Goal: Information Seeking & Learning: Learn about a topic

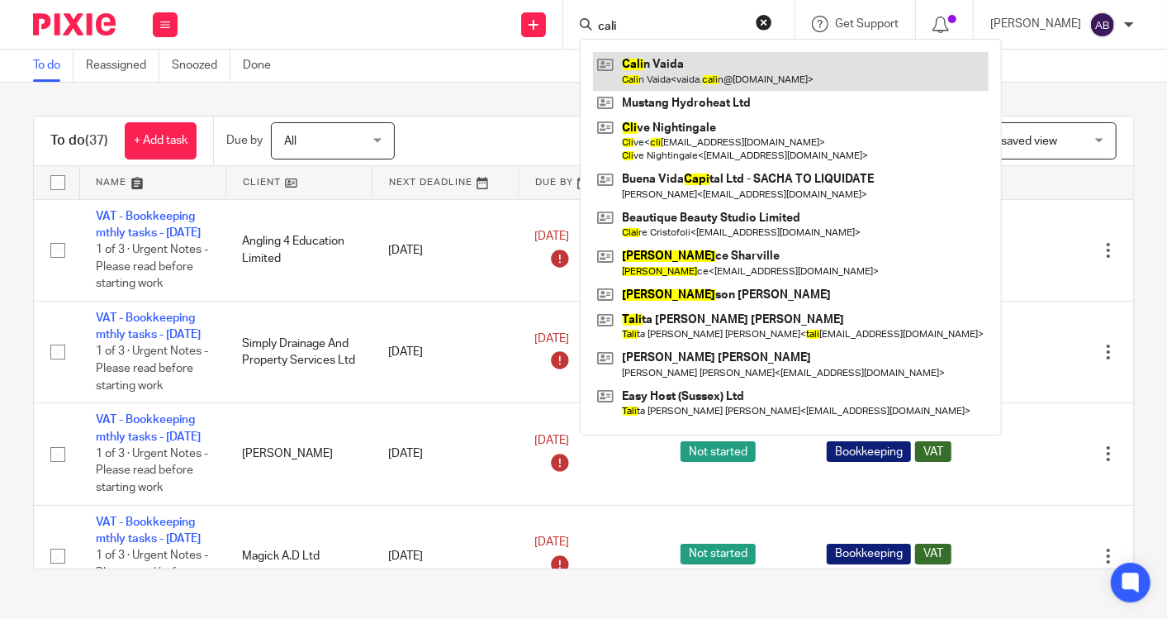
type input "cali"
click at [634, 69] on link at bounding box center [791, 71] width 396 height 38
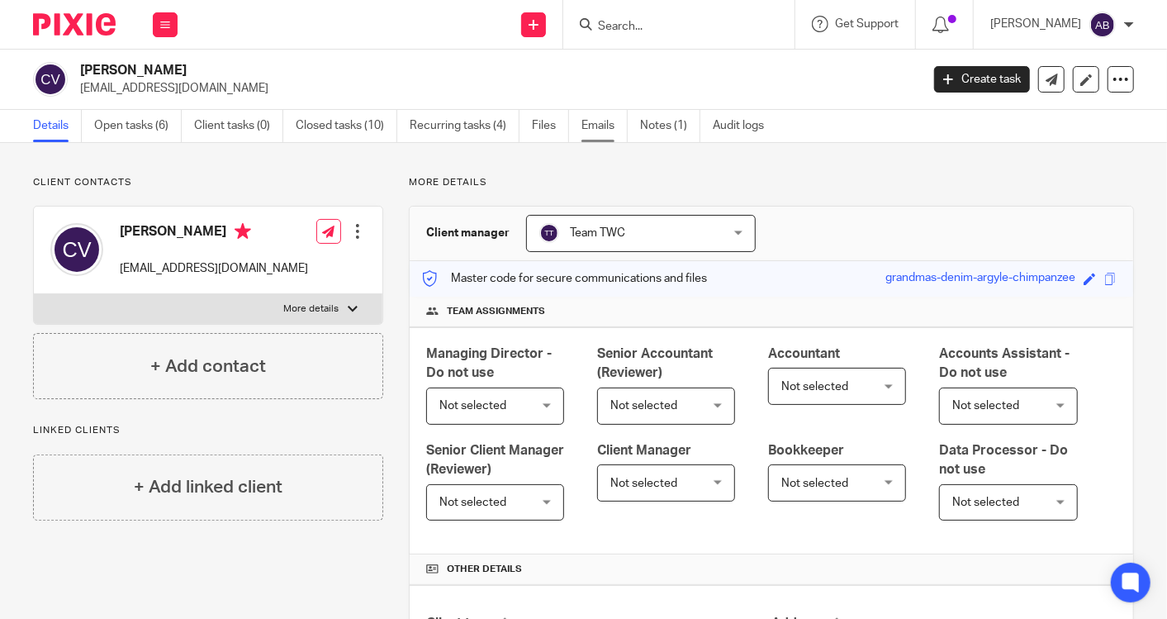
click at [592, 120] on link "Emails" at bounding box center [605, 126] width 46 height 32
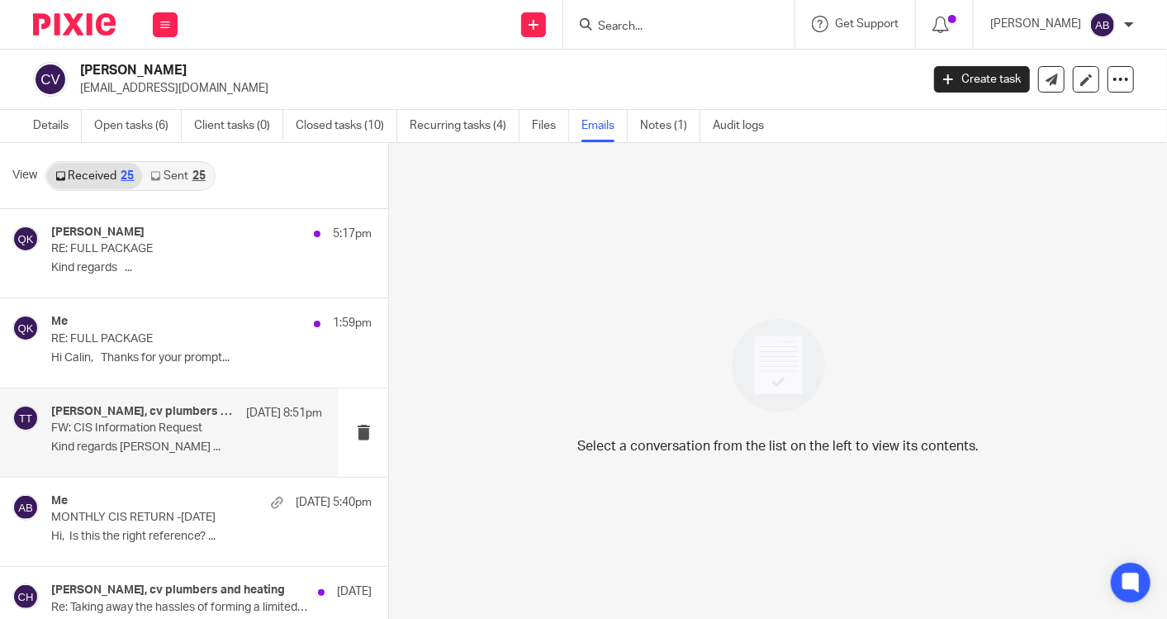
click at [114, 429] on p "FW: CIS Information Request" at bounding box center [159, 428] width 216 height 14
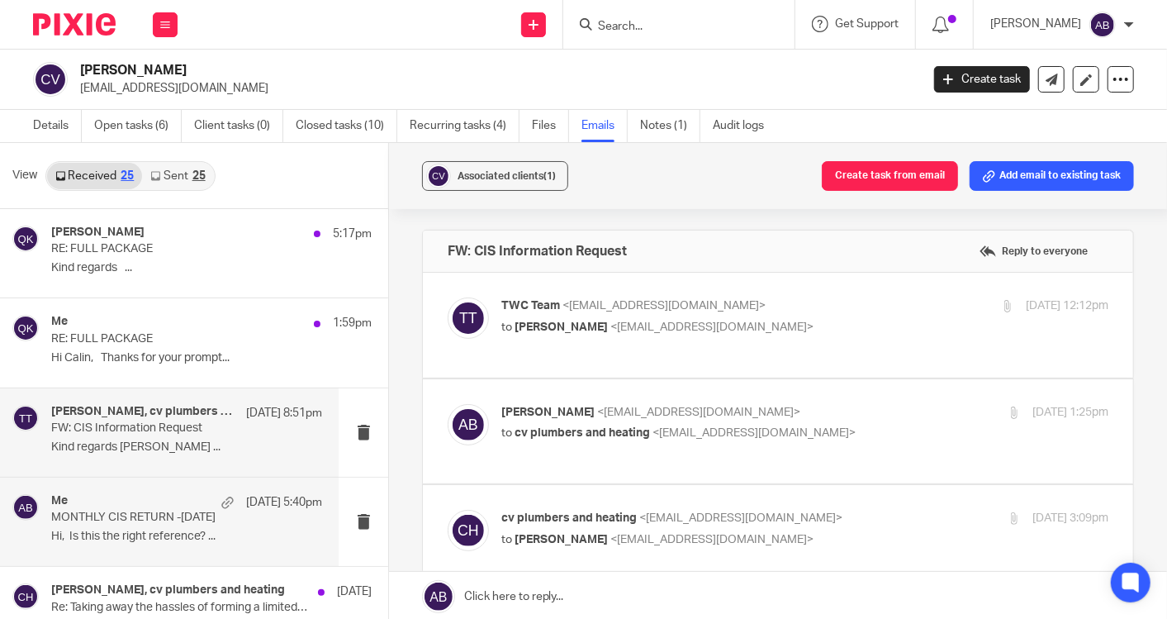
click at [114, 519] on p "MONTHLY CIS RETURN -[DATE]" at bounding box center [159, 518] width 216 height 14
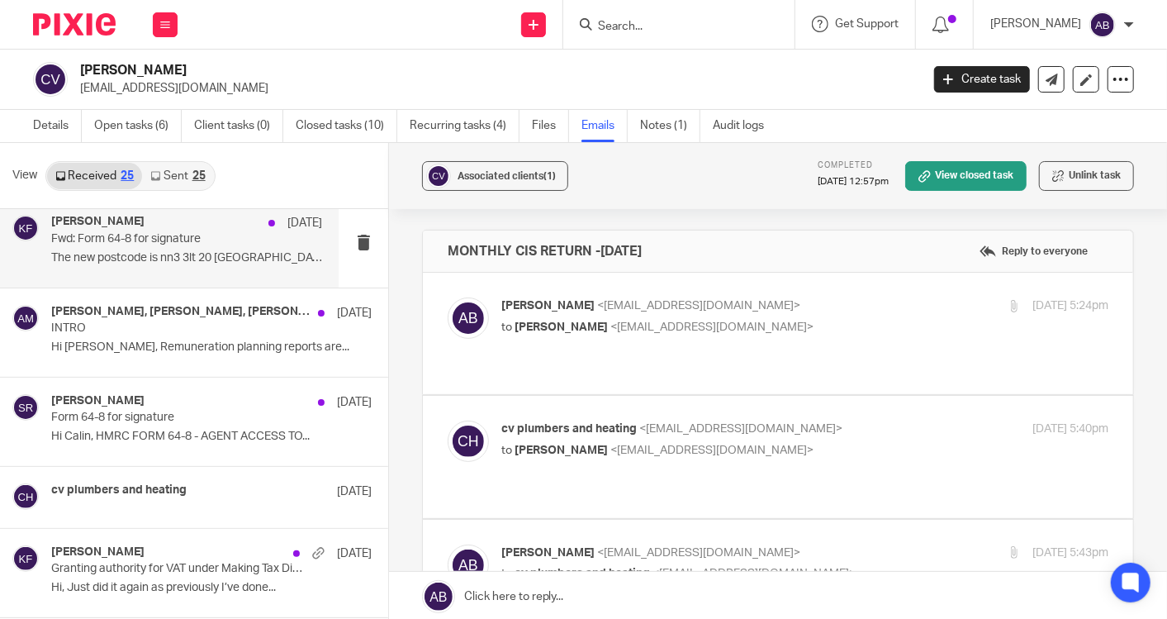
scroll to position [1803, 0]
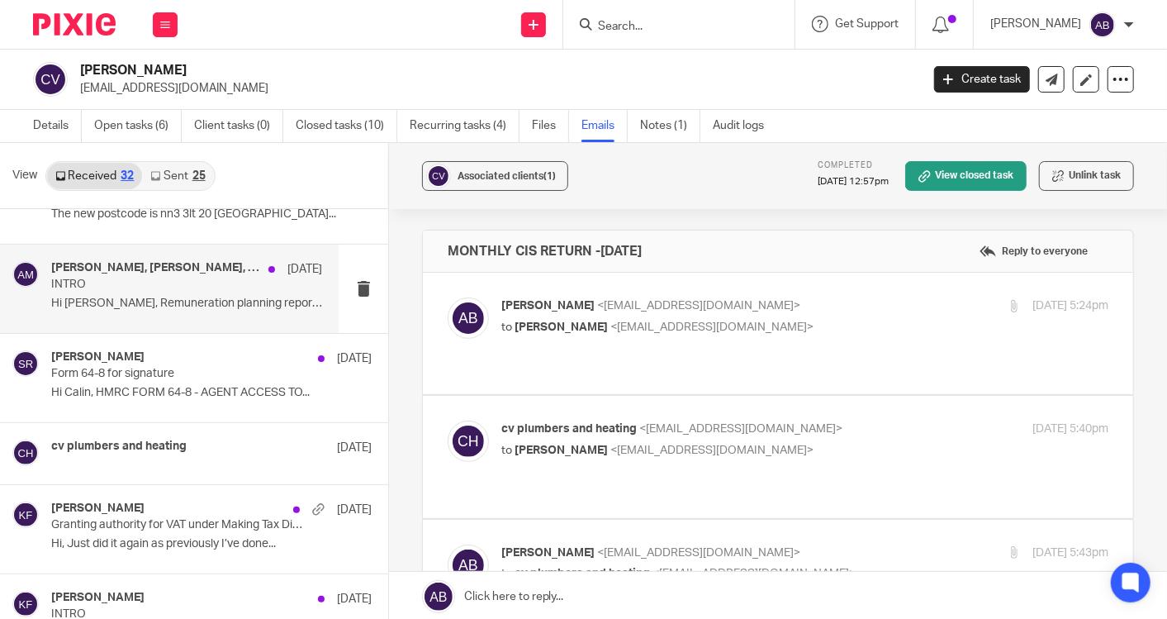
click at [111, 306] on div "[PERSON_NAME], [PERSON_NAME], [PERSON_NAME] [DATE] INTRO Hi [PERSON_NAME], Remu…" at bounding box center [186, 288] width 271 height 55
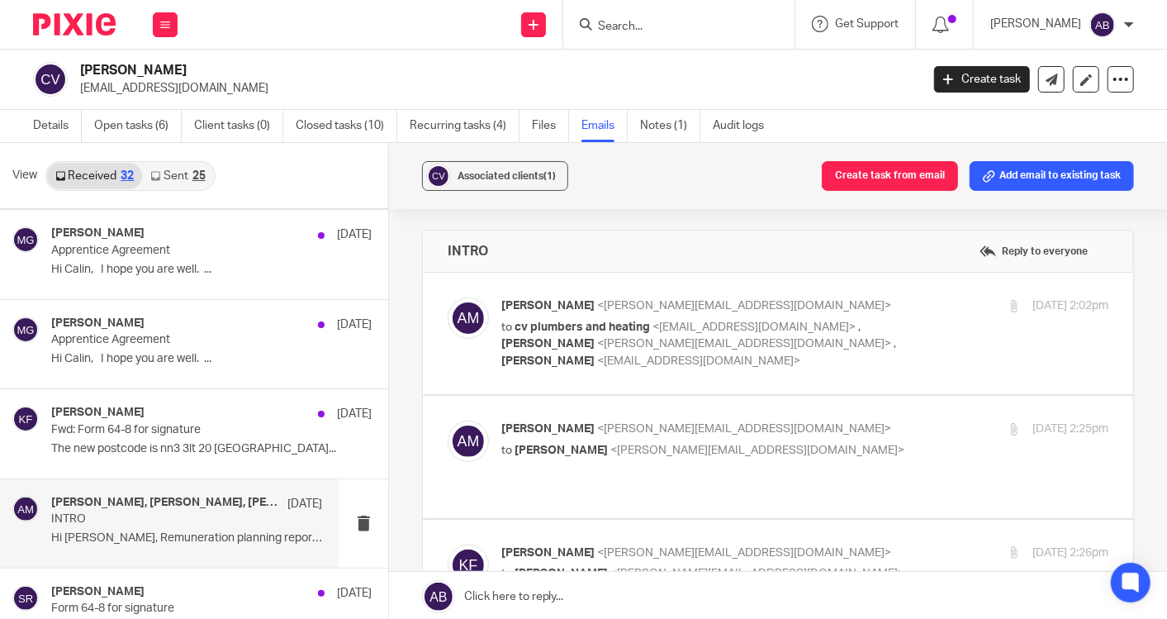
scroll to position [1527, 0]
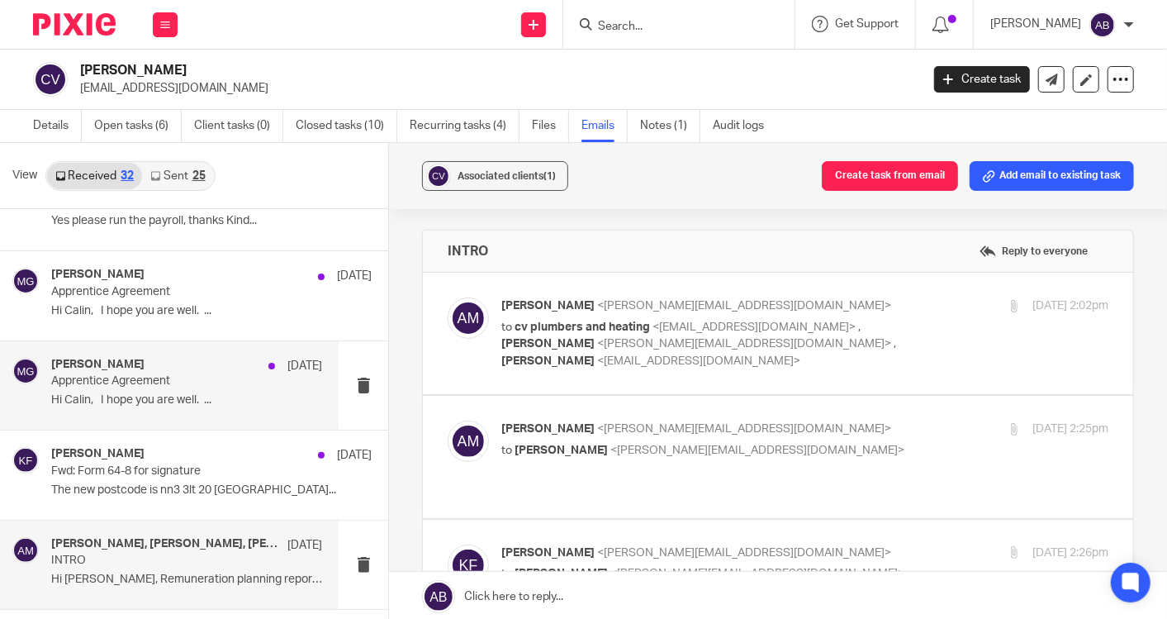
click at [113, 387] on div "[PERSON_NAME] [DATE] Apprentice Agreement Hi Calin, I hope you are well. ..." at bounding box center [186, 385] width 271 height 55
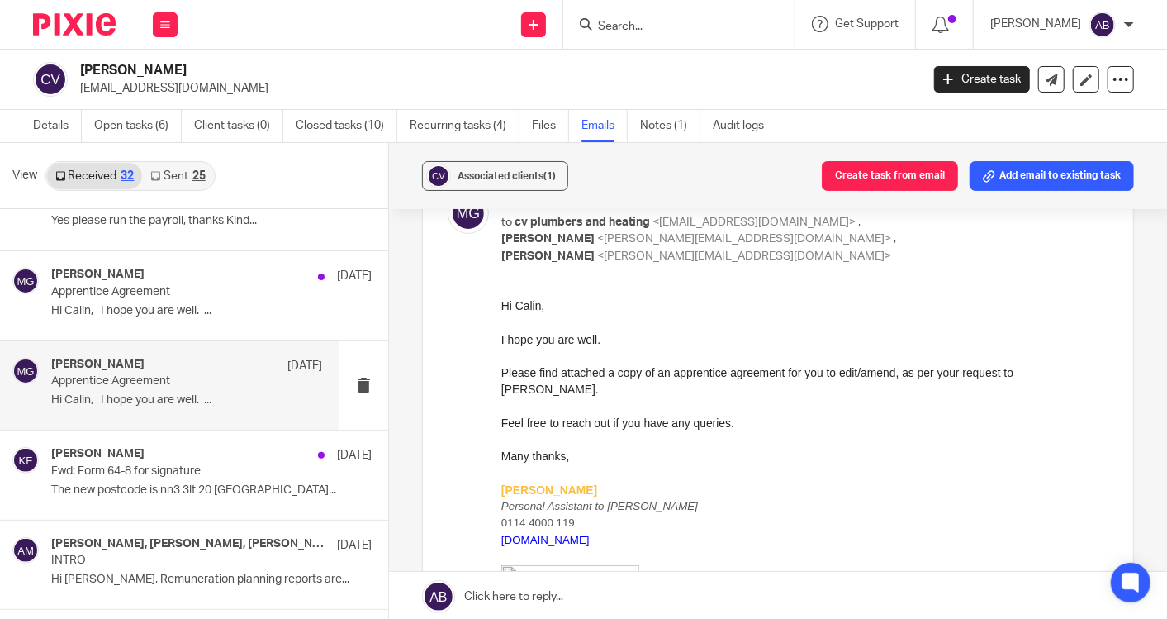
scroll to position [92, 0]
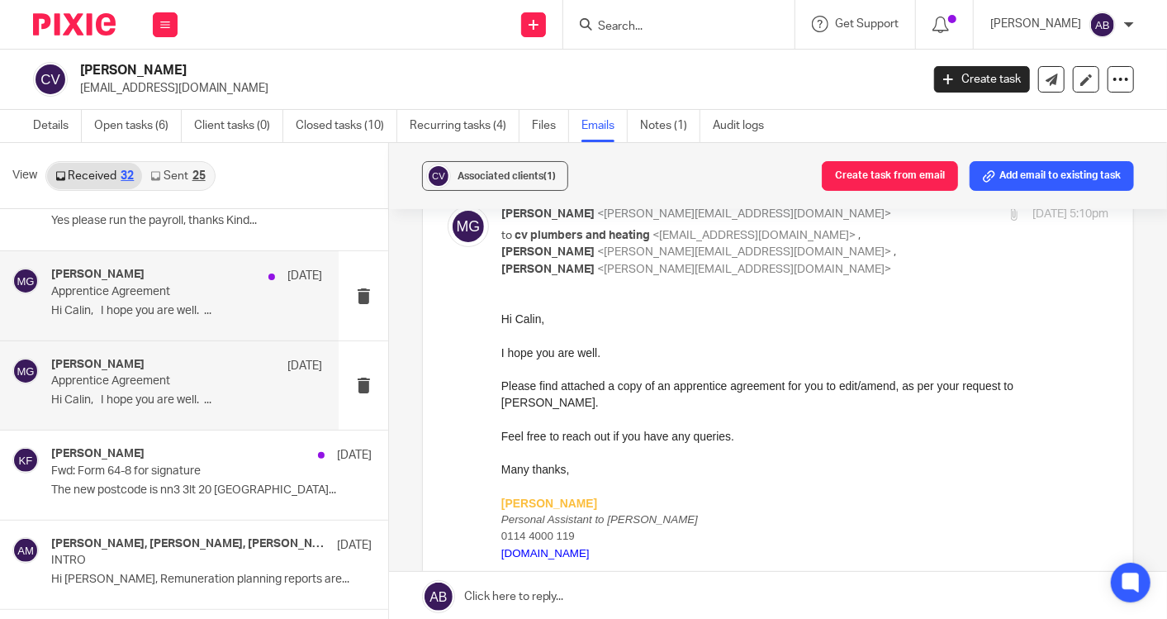
click at [162, 292] on p "Apprentice Agreement" at bounding box center [159, 292] width 216 height 14
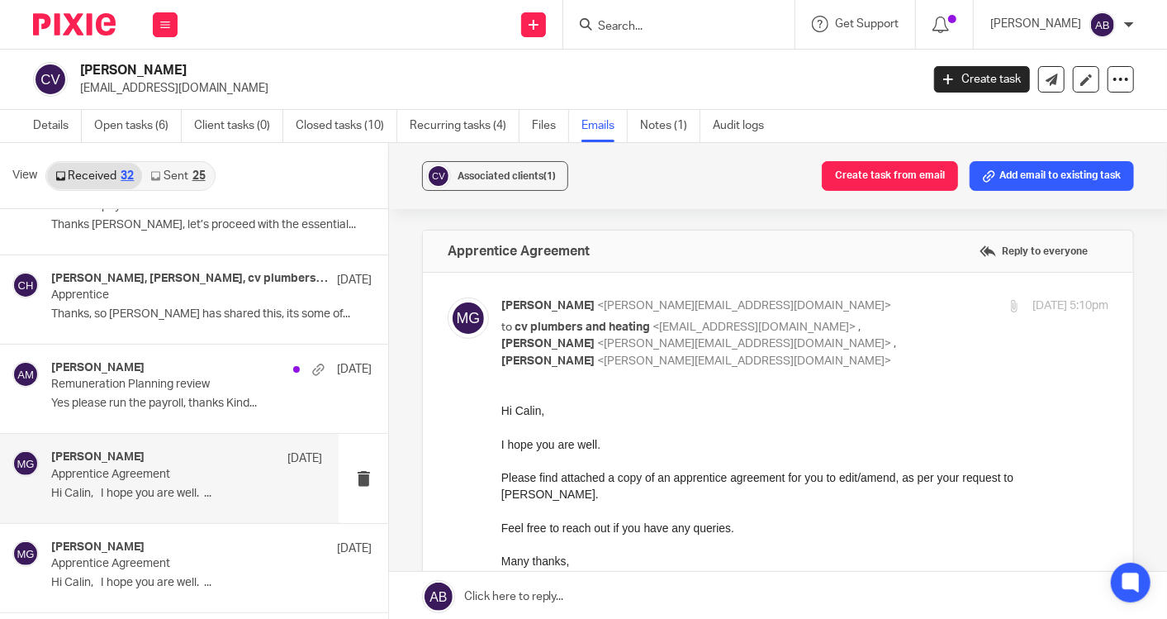
scroll to position [1343, 0]
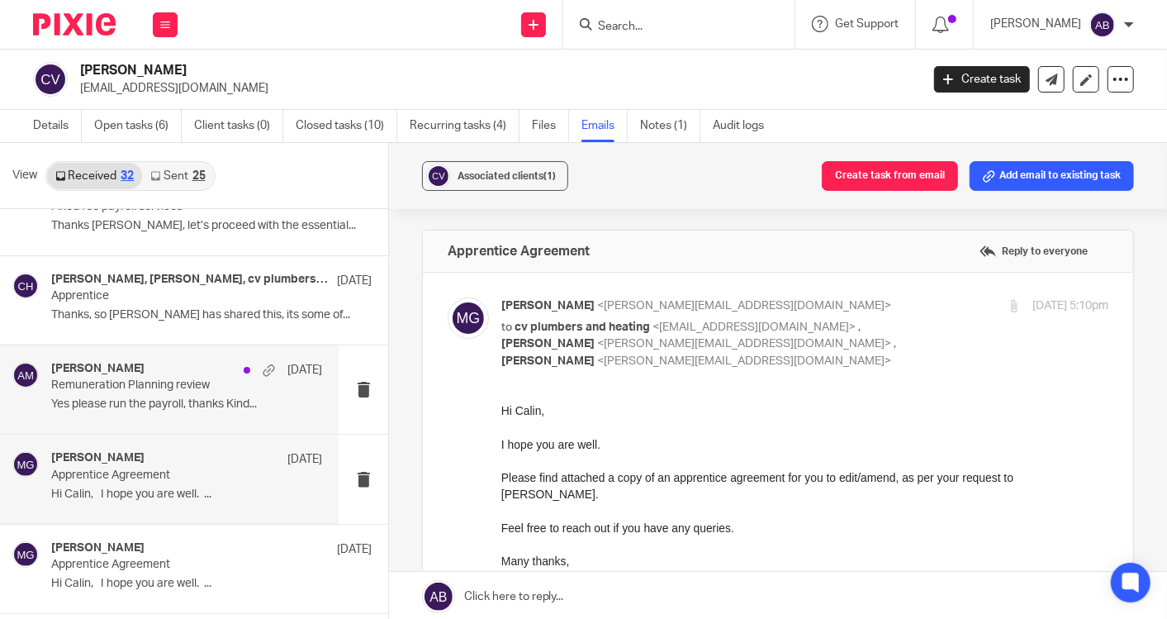
click at [144, 389] on div "[PERSON_NAME] [DATE] Remuneration Planning review Yes please run the payroll, t…" at bounding box center [186, 389] width 271 height 55
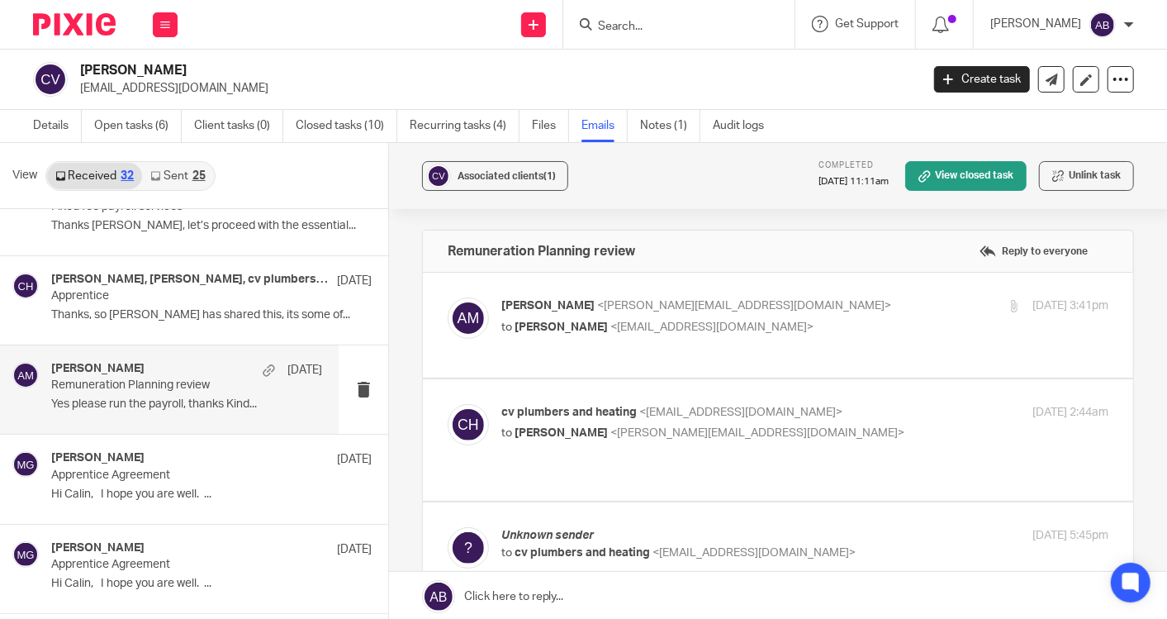
scroll to position [0, 0]
click at [838, 319] on p "to [PERSON_NAME] <[EMAIL_ADDRESS][DOMAIN_NAME]>" at bounding box center [703, 327] width 405 height 17
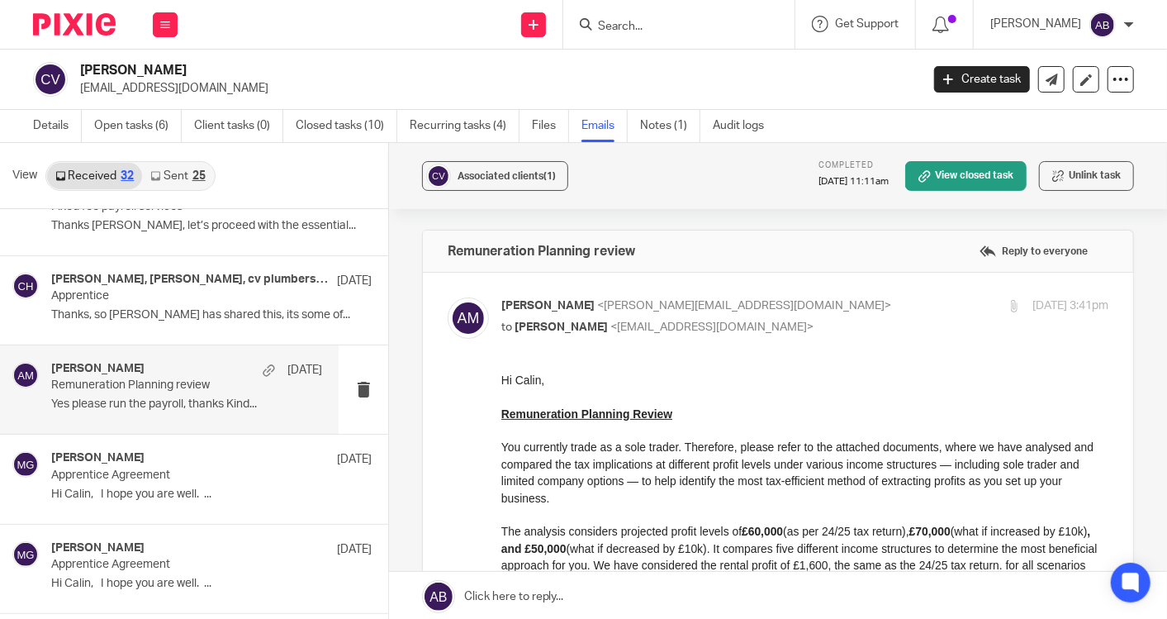
click at [838, 319] on p "to [PERSON_NAME] <[EMAIL_ADDRESS][DOMAIN_NAME]>" at bounding box center [703, 327] width 405 height 17
checkbox input "false"
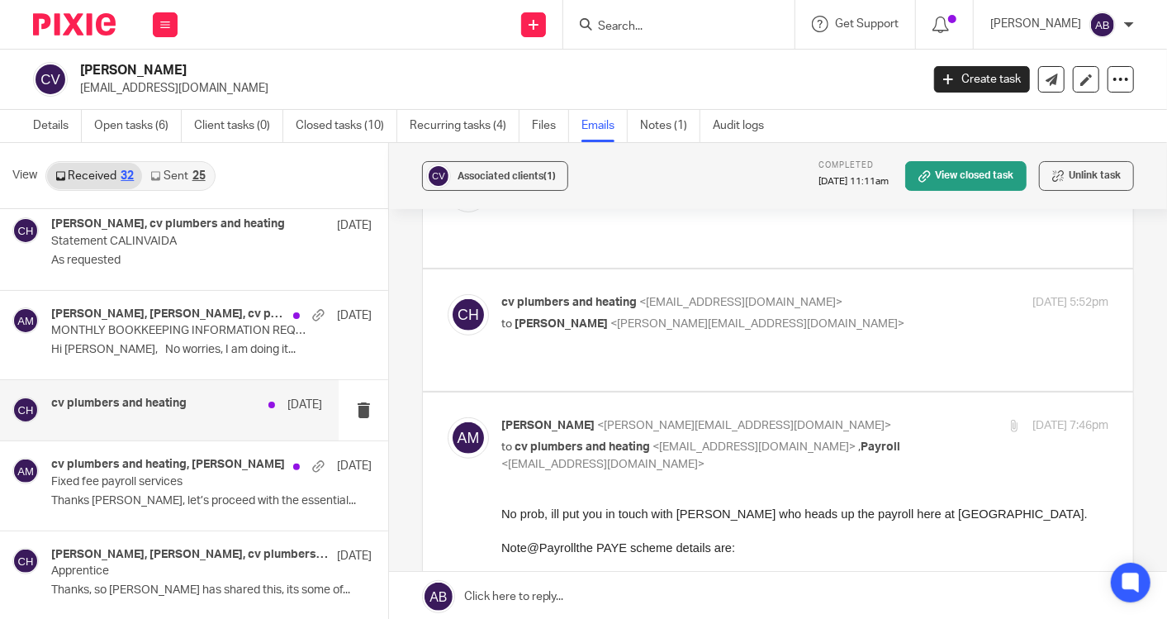
scroll to position [977, 0]
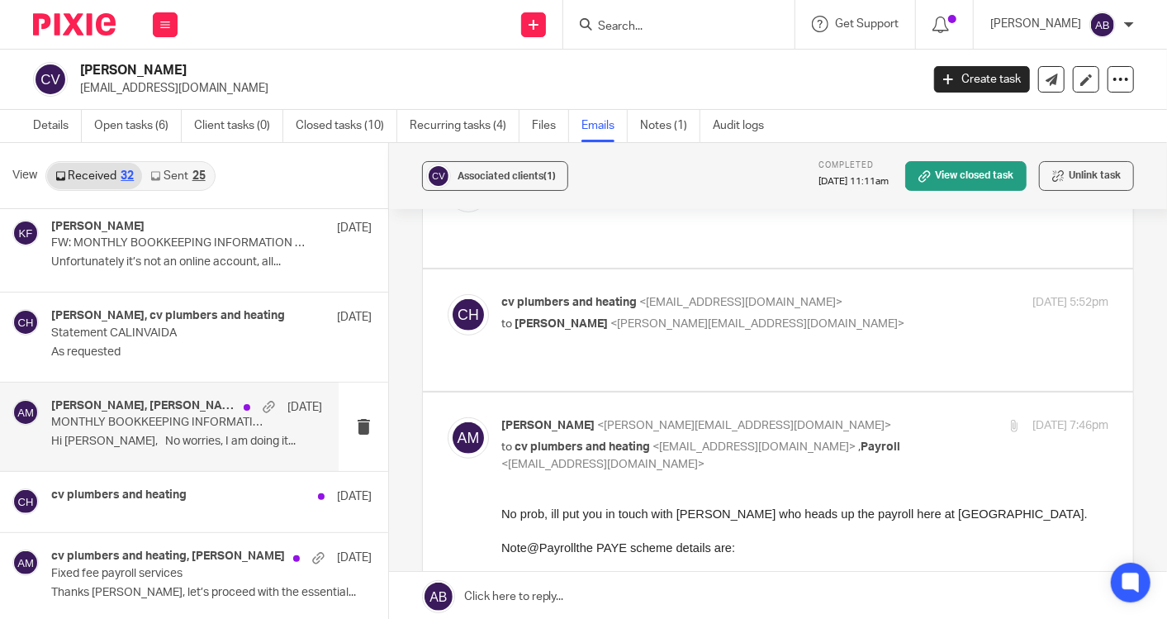
click at [162, 435] on p "Hi [PERSON_NAME], No worries, I am doing it..." at bounding box center [186, 442] width 271 height 14
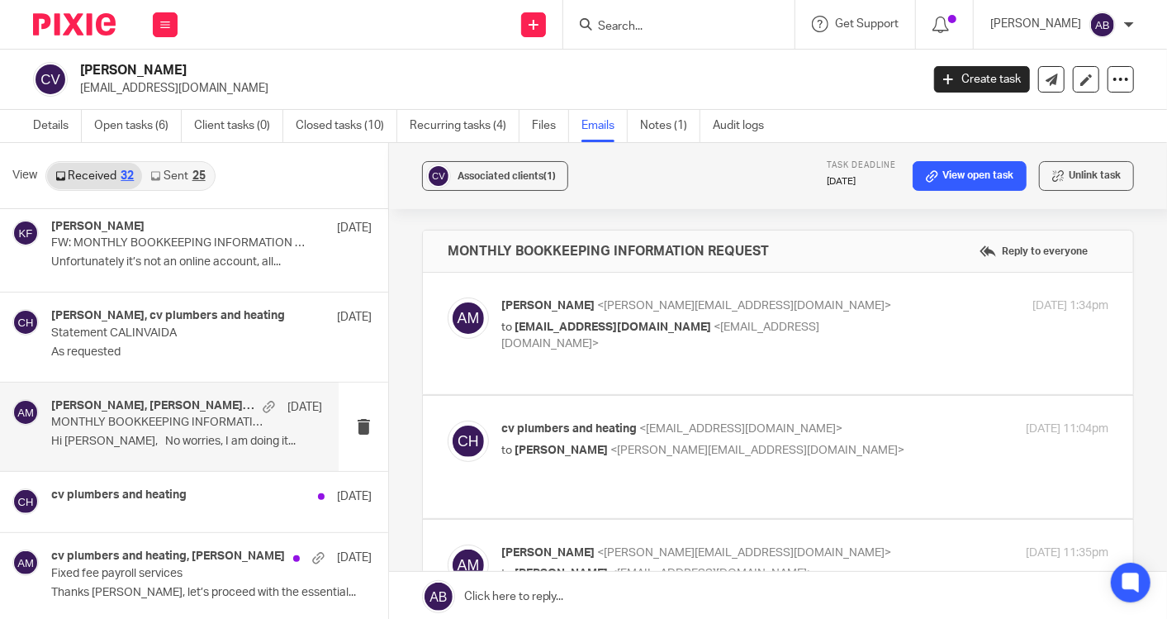
scroll to position [0, 0]
click at [829, 310] on p "[PERSON_NAME] <[PERSON_NAME][EMAIL_ADDRESS][DOMAIN_NAME]>" at bounding box center [703, 305] width 405 height 17
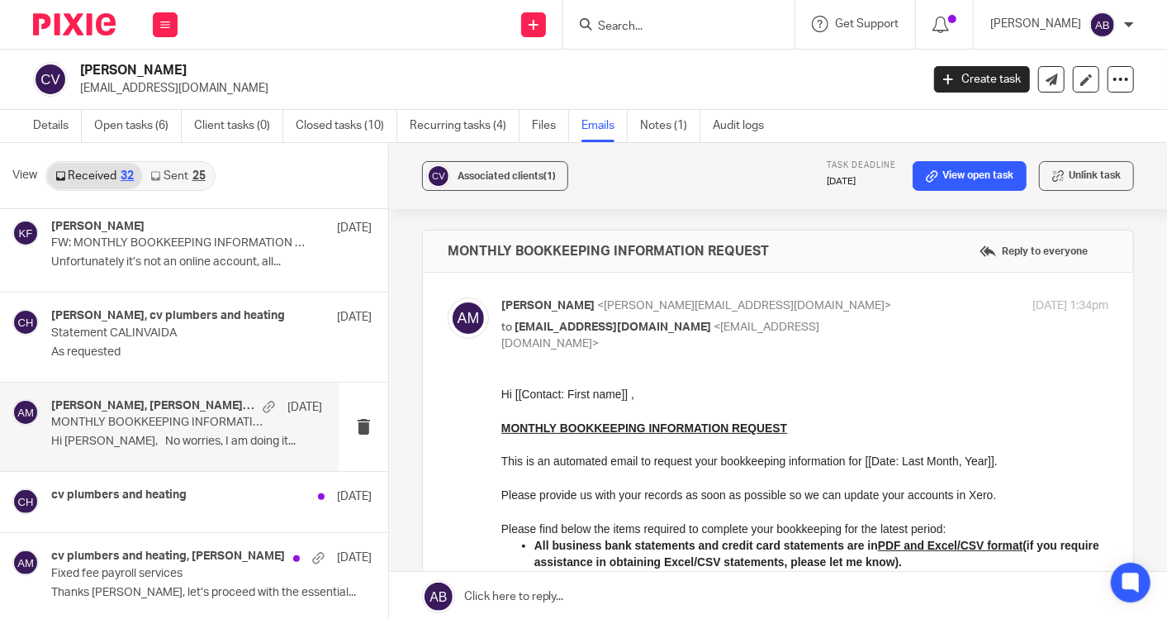
click at [836, 299] on p "[PERSON_NAME] <[PERSON_NAME][EMAIL_ADDRESS][DOMAIN_NAME]>" at bounding box center [703, 305] width 405 height 17
checkbox input "false"
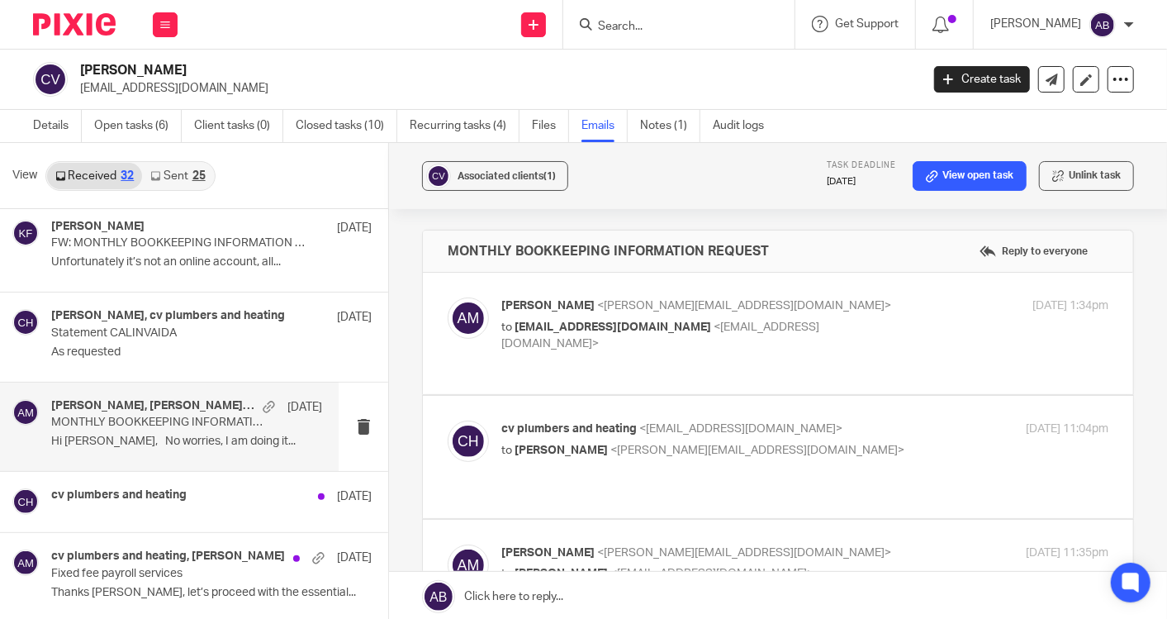
click at [864, 434] on p "cv plumbers and heating <[EMAIL_ADDRESS][DOMAIN_NAME]>" at bounding box center [703, 429] width 405 height 17
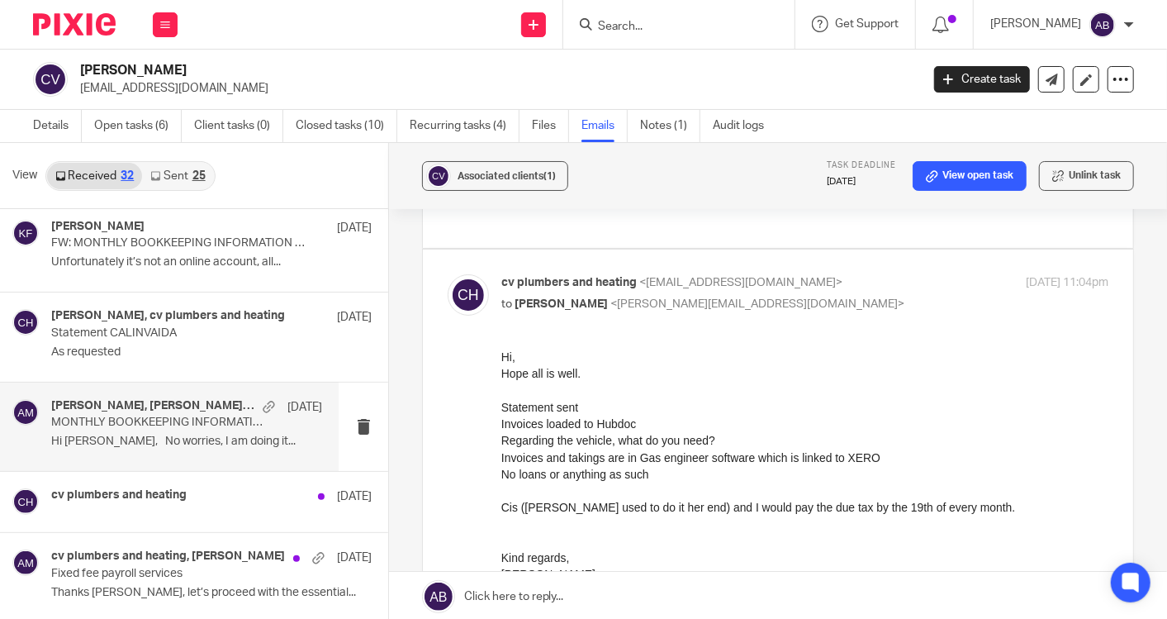
scroll to position [183, 0]
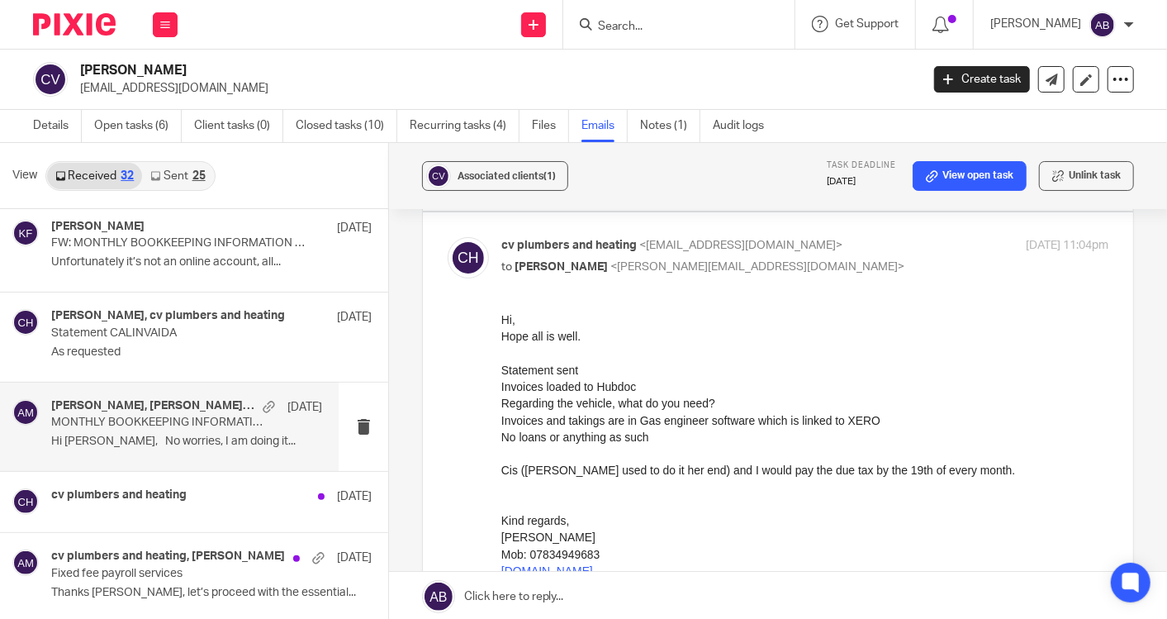
click at [829, 264] on p "to [PERSON_NAME] <[PERSON_NAME][EMAIL_ADDRESS][DOMAIN_NAME]>" at bounding box center [703, 267] width 405 height 17
checkbox input "false"
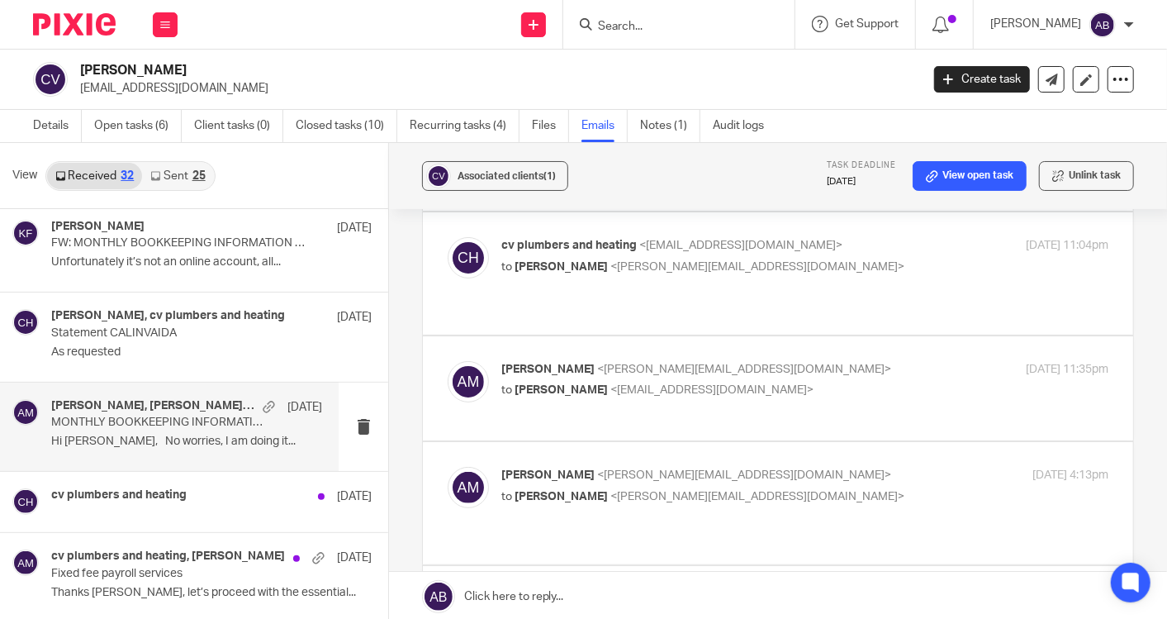
click at [810, 355] on label at bounding box center [778, 388] width 710 height 105
click at [448, 360] on input "checkbox" at bounding box center [447, 360] width 1 height 1
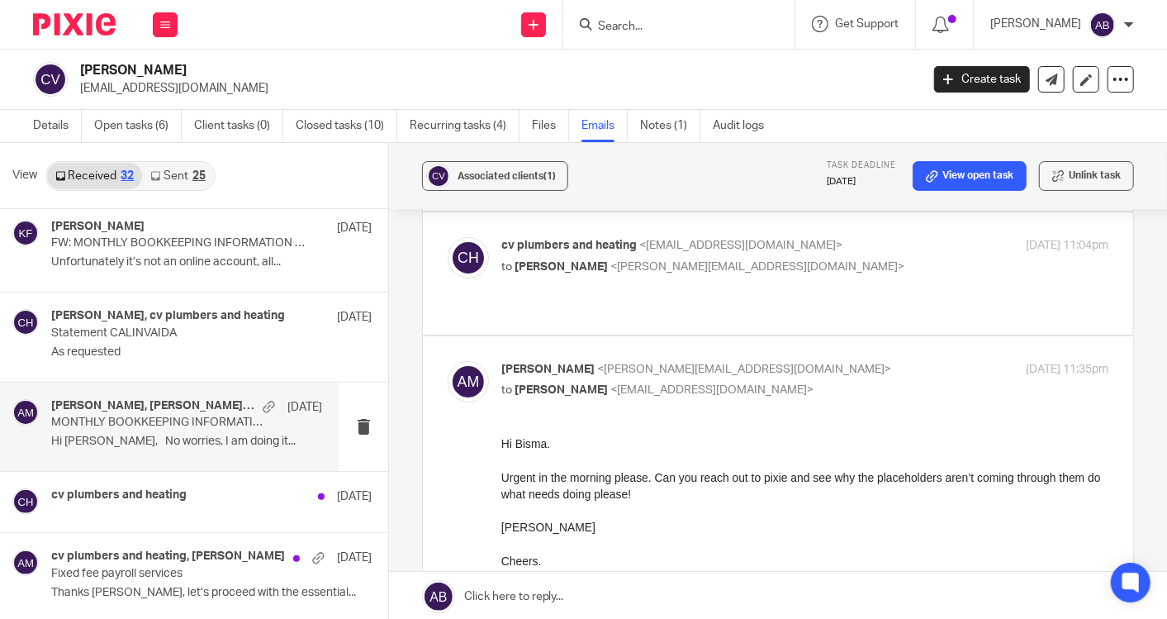
scroll to position [0, 0]
click at [832, 372] on p "[PERSON_NAME] <[PERSON_NAME][EMAIL_ADDRESS][DOMAIN_NAME]>" at bounding box center [703, 369] width 405 height 17
checkbox input "false"
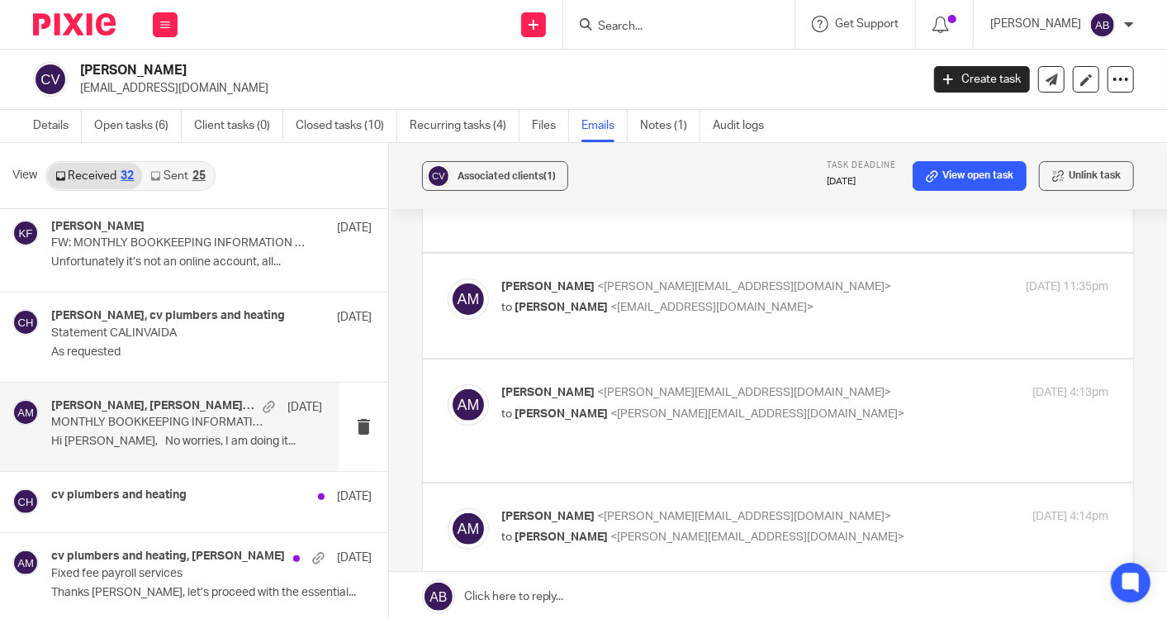
scroll to position [367, 0]
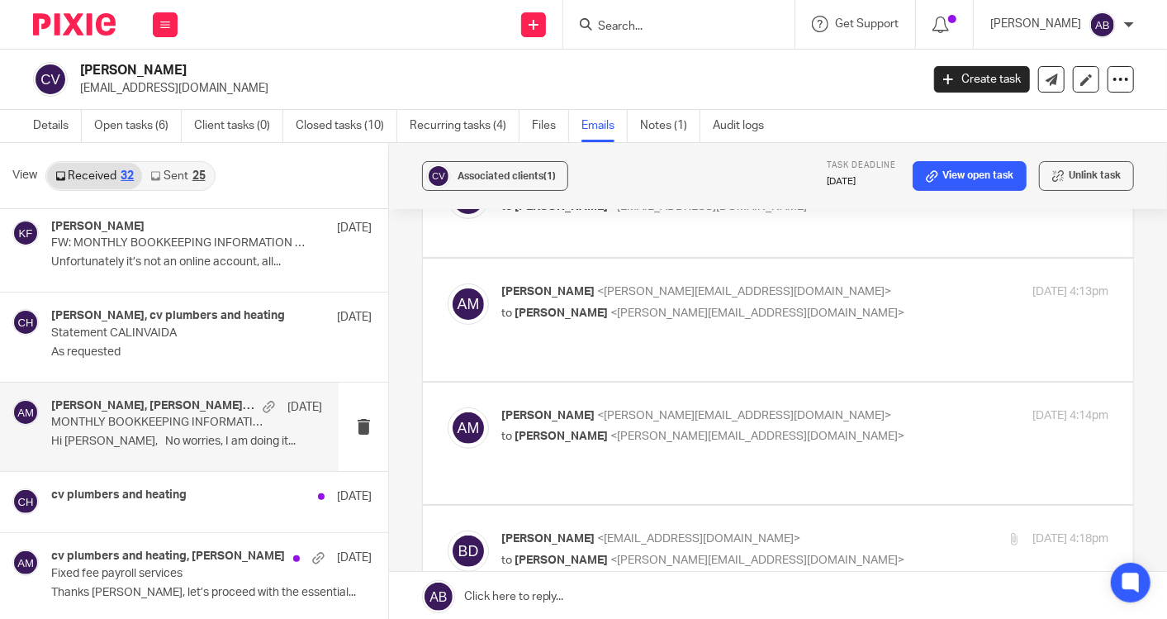
click at [811, 301] on p "[PERSON_NAME] <[PERSON_NAME][EMAIL_ADDRESS][DOMAIN_NAME]>" at bounding box center [703, 291] width 405 height 17
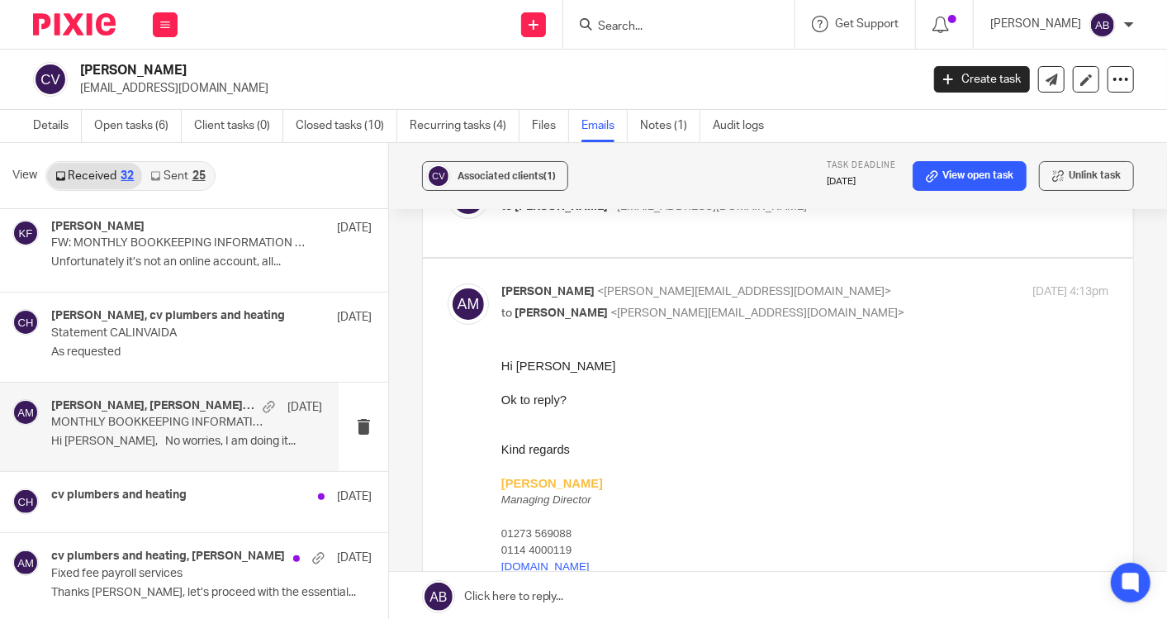
scroll to position [0, 0]
click at [811, 301] on p "[PERSON_NAME] <[PERSON_NAME][EMAIL_ADDRESS][DOMAIN_NAME]>" at bounding box center [703, 291] width 405 height 17
checkbox input "false"
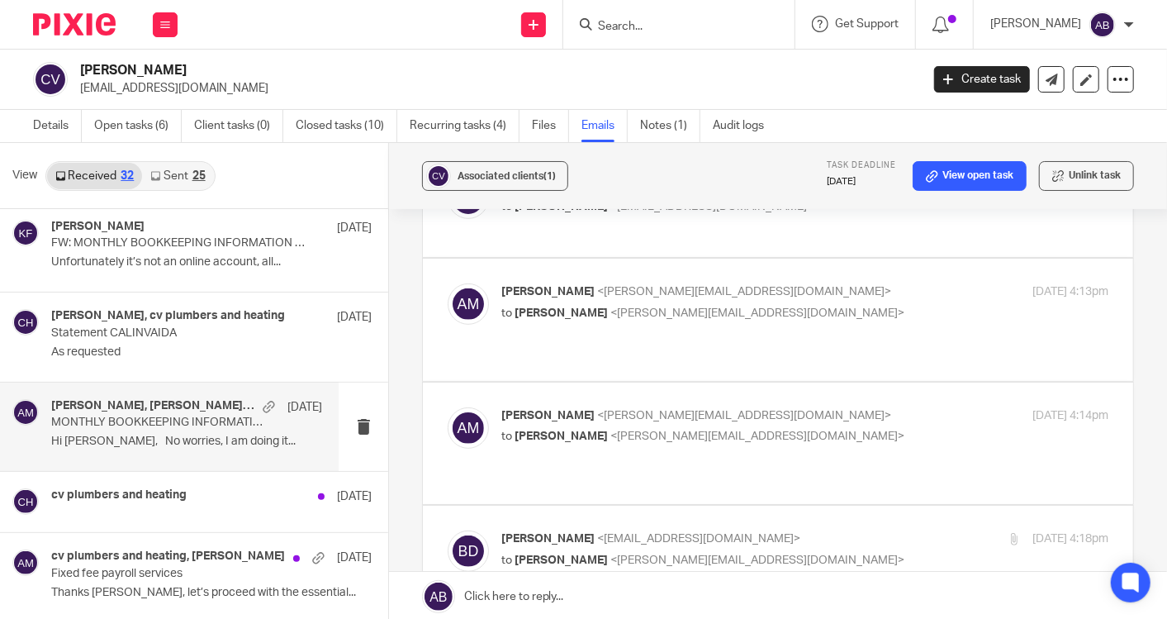
click at [844, 425] on p "[PERSON_NAME] <[PERSON_NAME][EMAIL_ADDRESS][DOMAIN_NAME]>" at bounding box center [703, 415] width 405 height 17
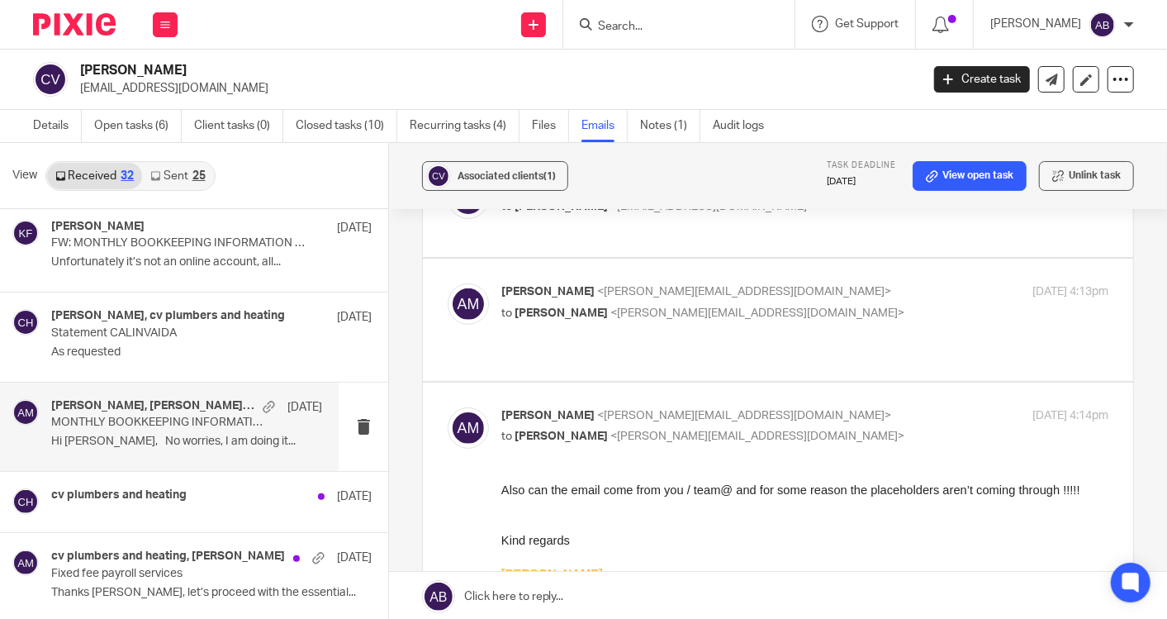
click at [841, 425] on p "[PERSON_NAME] <[PERSON_NAME][EMAIL_ADDRESS][DOMAIN_NAME]>" at bounding box center [703, 415] width 405 height 17
checkbox input "false"
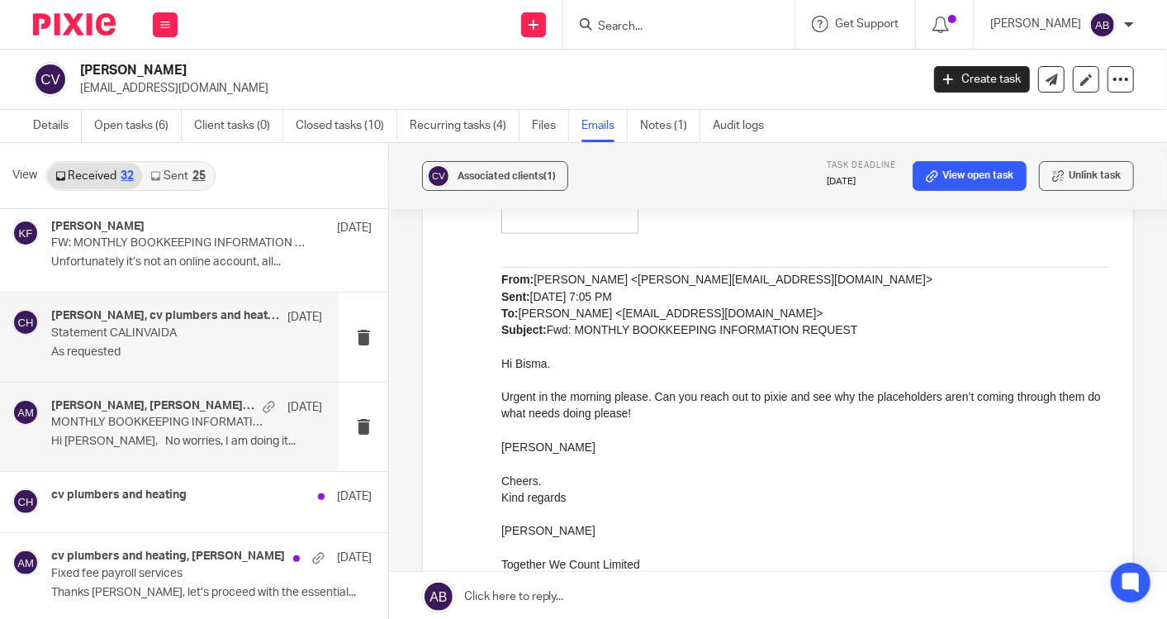
click at [154, 330] on p "Statement CALINVAIDA" at bounding box center [159, 333] width 216 height 14
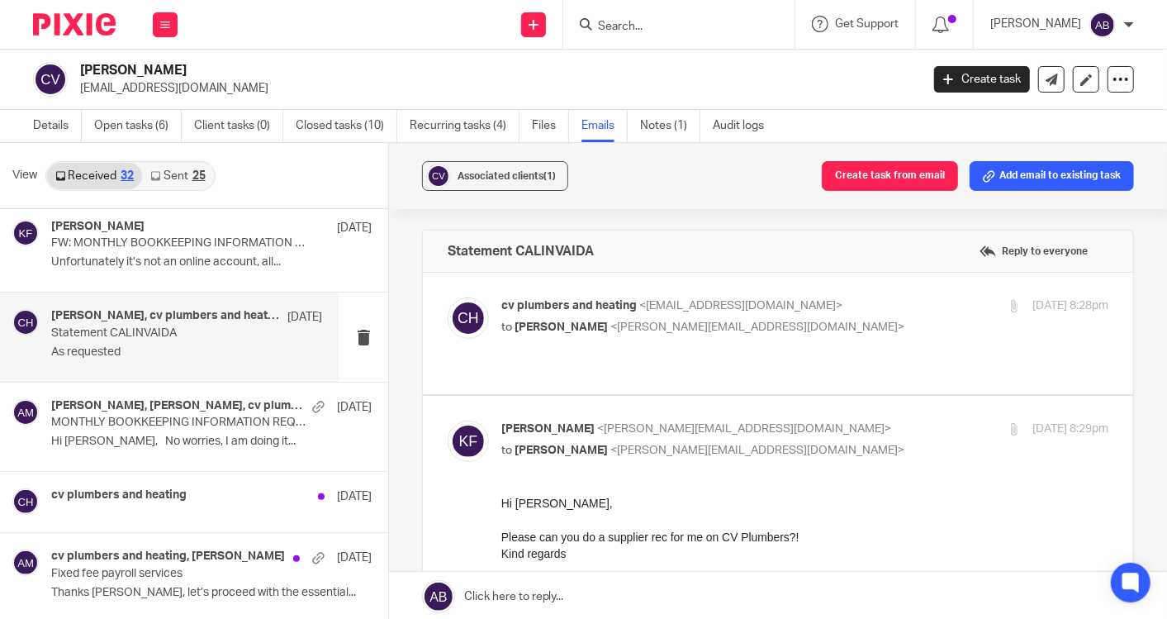
click at [841, 311] on p "cv plumbers and heating <[EMAIL_ADDRESS][DOMAIN_NAME]>" at bounding box center [703, 305] width 405 height 17
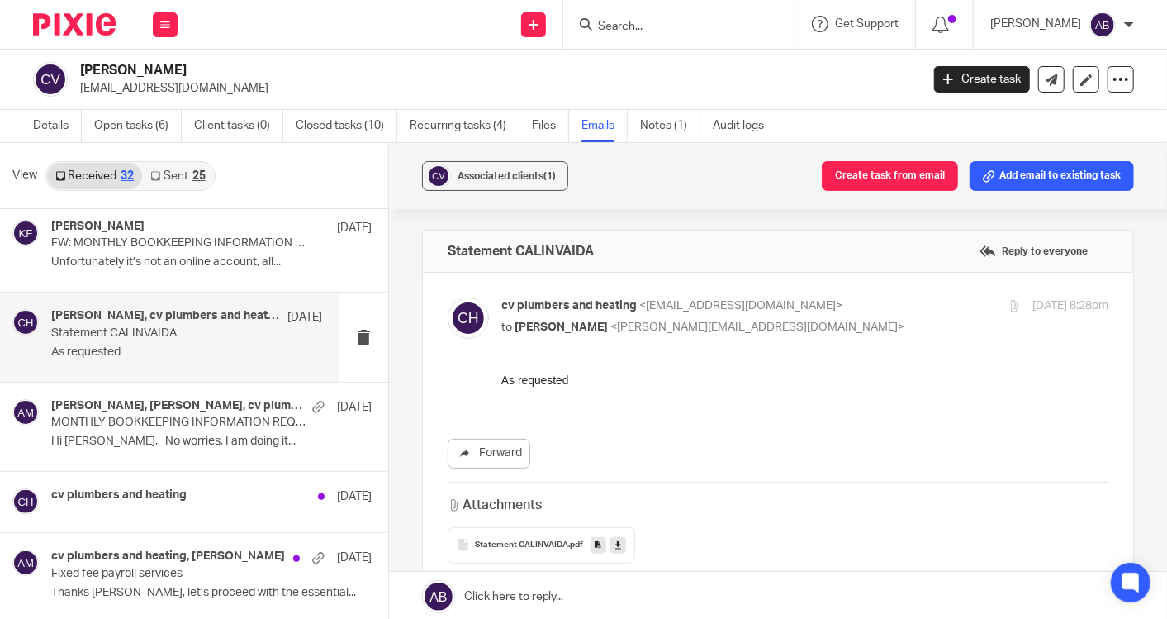
click at [841, 311] on p "cv plumbers and heating <[EMAIL_ADDRESS][DOMAIN_NAME]>" at bounding box center [703, 305] width 405 height 17
checkbox input "false"
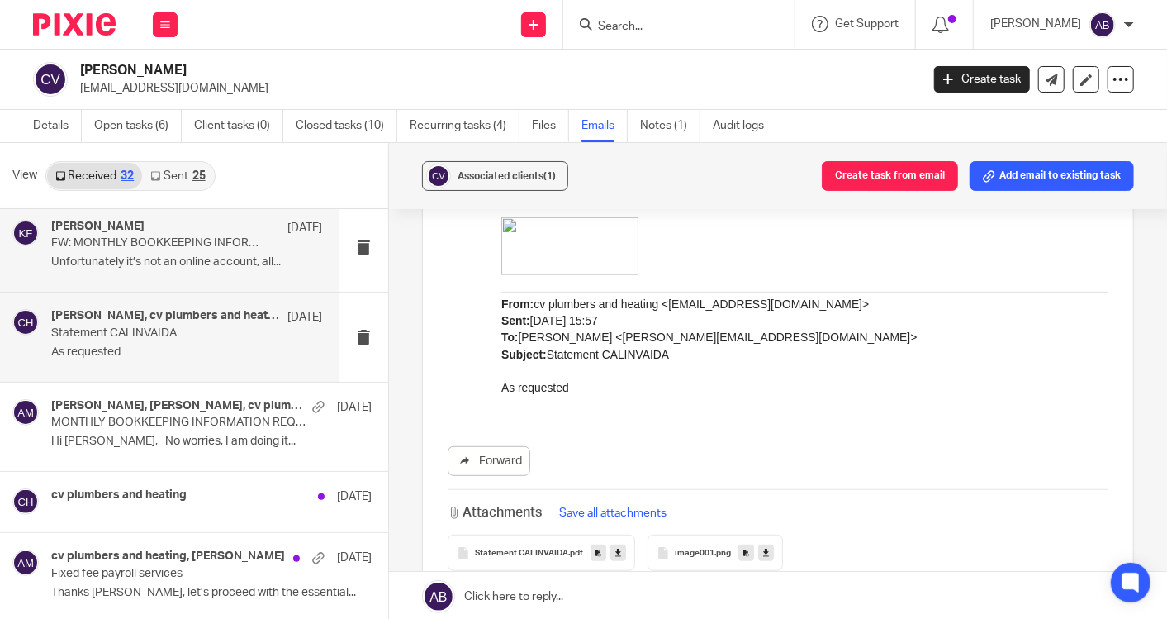
click at [135, 259] on p "Unfortunately it’s not an online account, all..." at bounding box center [186, 262] width 271 height 14
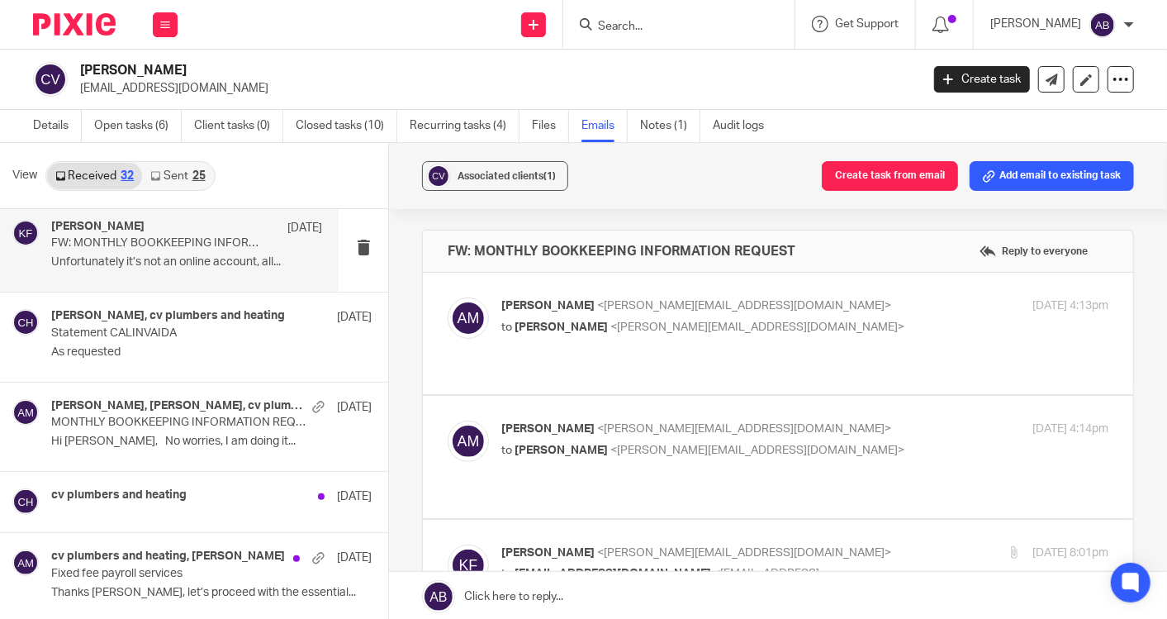
click at [790, 302] on p "[PERSON_NAME] <[PERSON_NAME][EMAIL_ADDRESS][DOMAIN_NAME]>" at bounding box center [703, 305] width 405 height 17
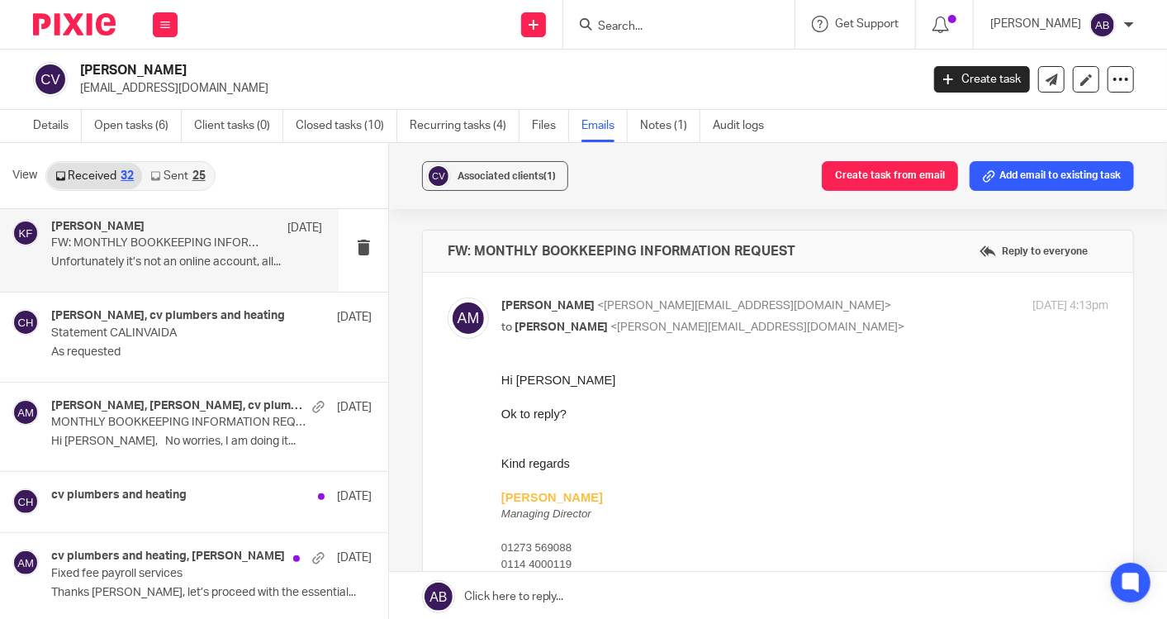
click at [810, 313] on p "[PERSON_NAME] <[PERSON_NAME][EMAIL_ADDRESS][DOMAIN_NAME]>" at bounding box center [703, 305] width 405 height 17
checkbox input "false"
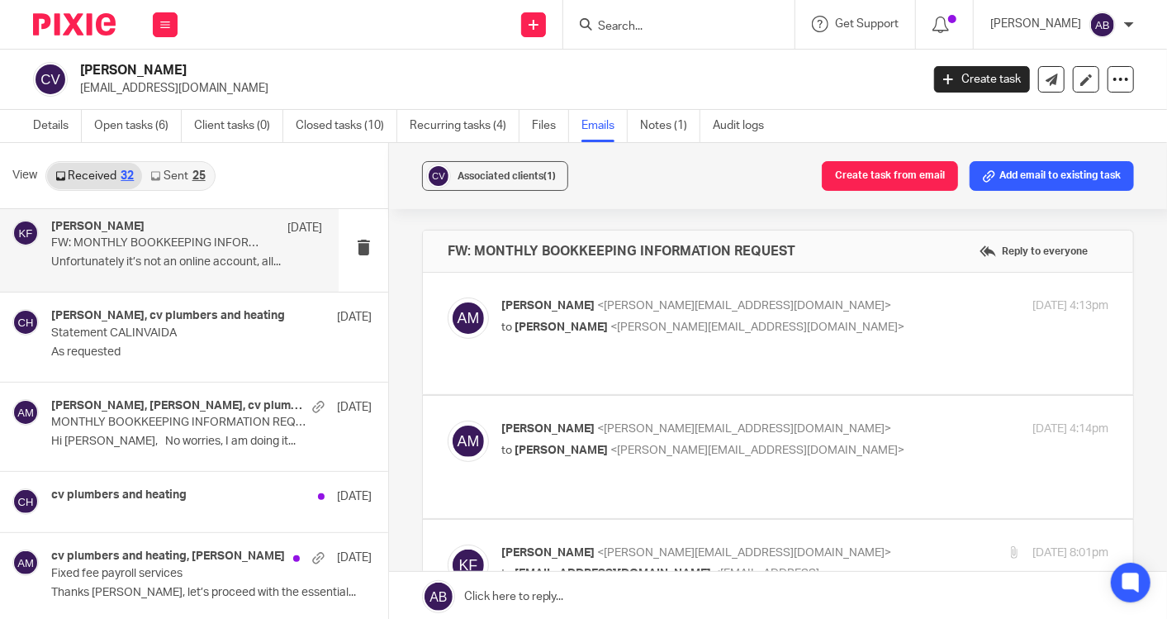
click at [834, 430] on p "[PERSON_NAME] <[PERSON_NAME][EMAIL_ADDRESS][DOMAIN_NAME]>" at bounding box center [703, 429] width 405 height 17
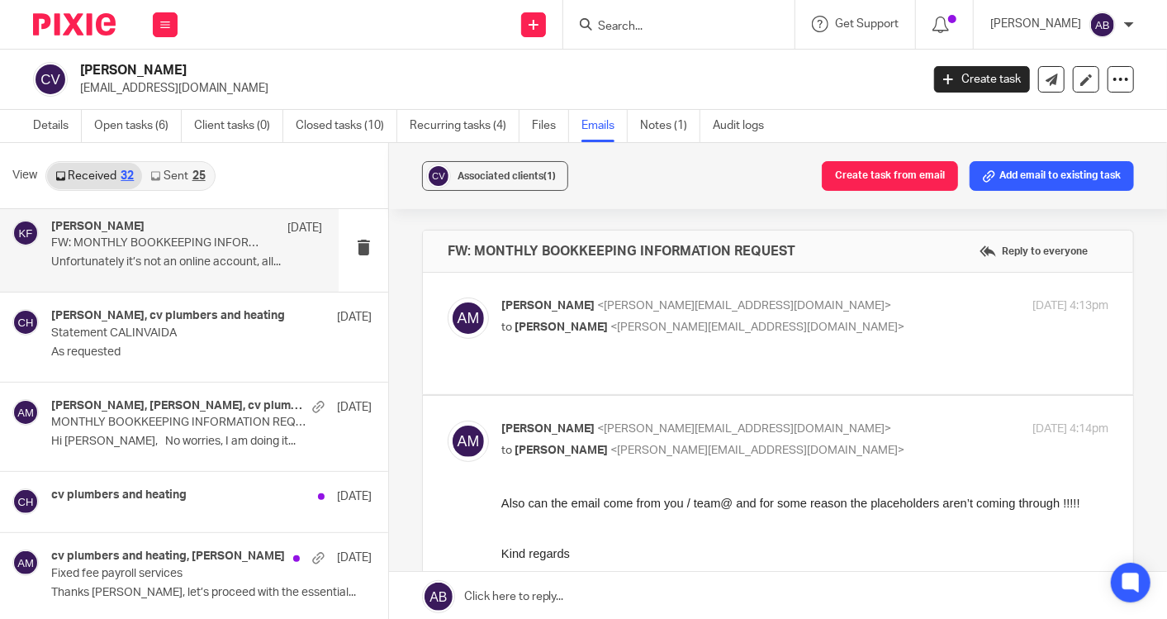
click at [835, 434] on p "[PERSON_NAME] <[PERSON_NAME][EMAIL_ADDRESS][DOMAIN_NAME]>" at bounding box center [703, 429] width 405 height 17
checkbox input "false"
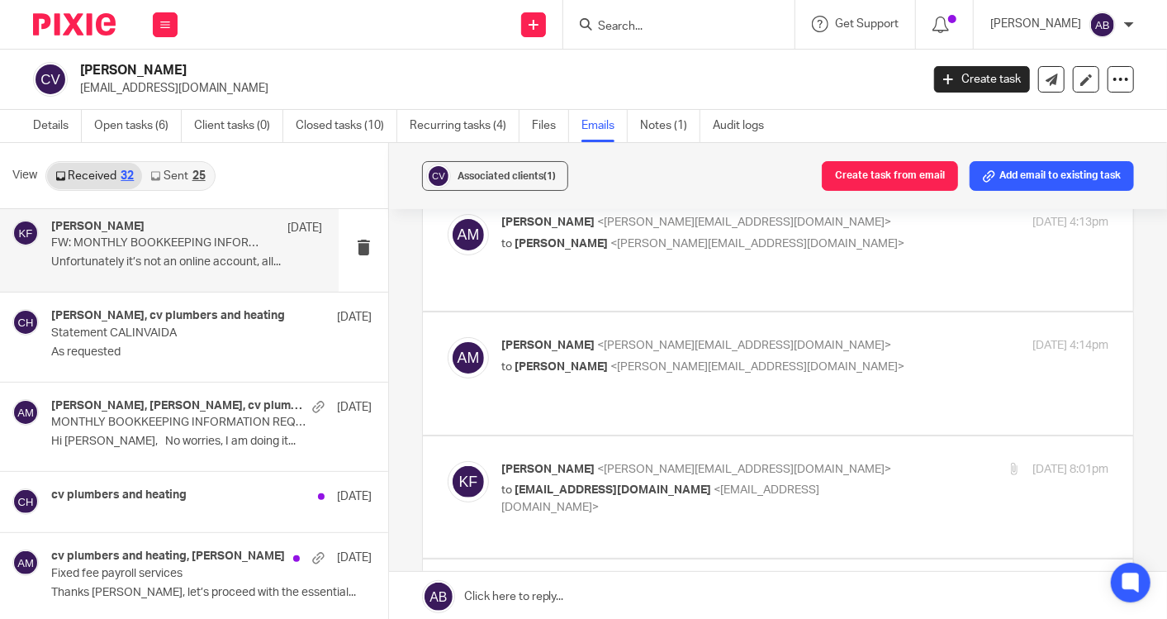
scroll to position [183, 0]
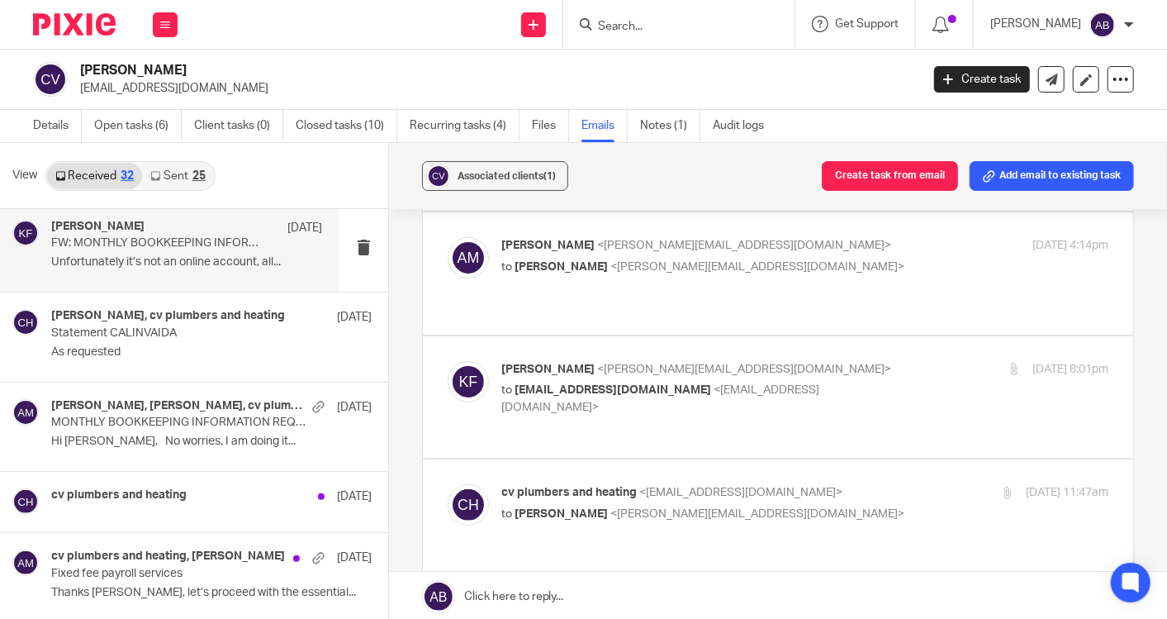
click at [829, 368] on p "[PERSON_NAME] <[PERSON_NAME][EMAIL_ADDRESS][DOMAIN_NAME]>" at bounding box center [703, 369] width 405 height 17
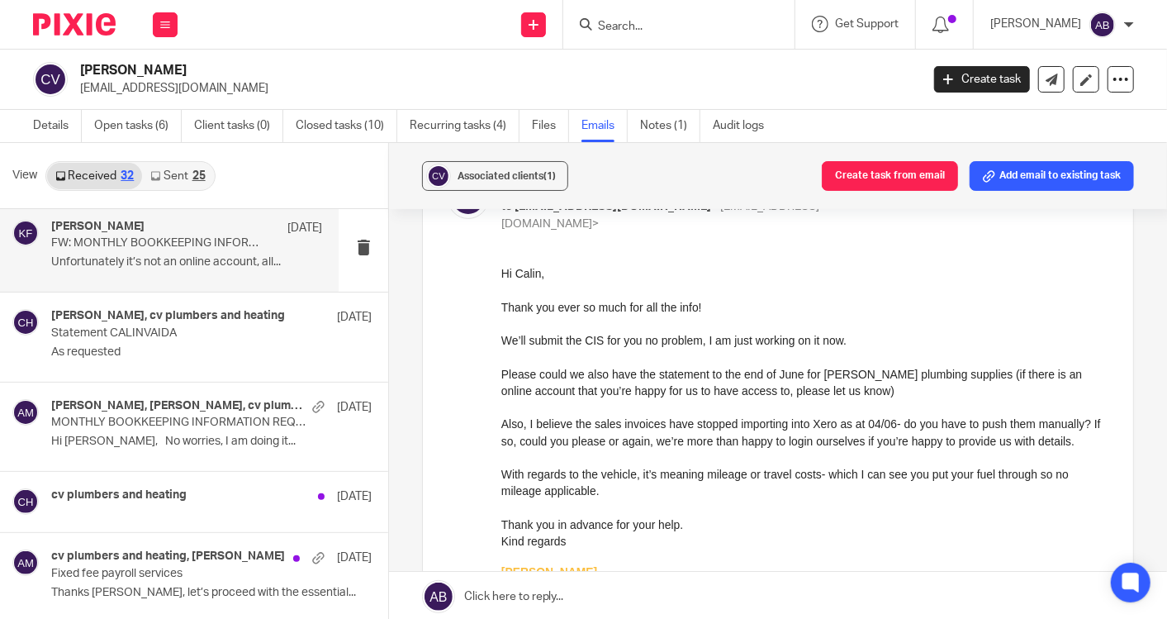
scroll to position [275, 0]
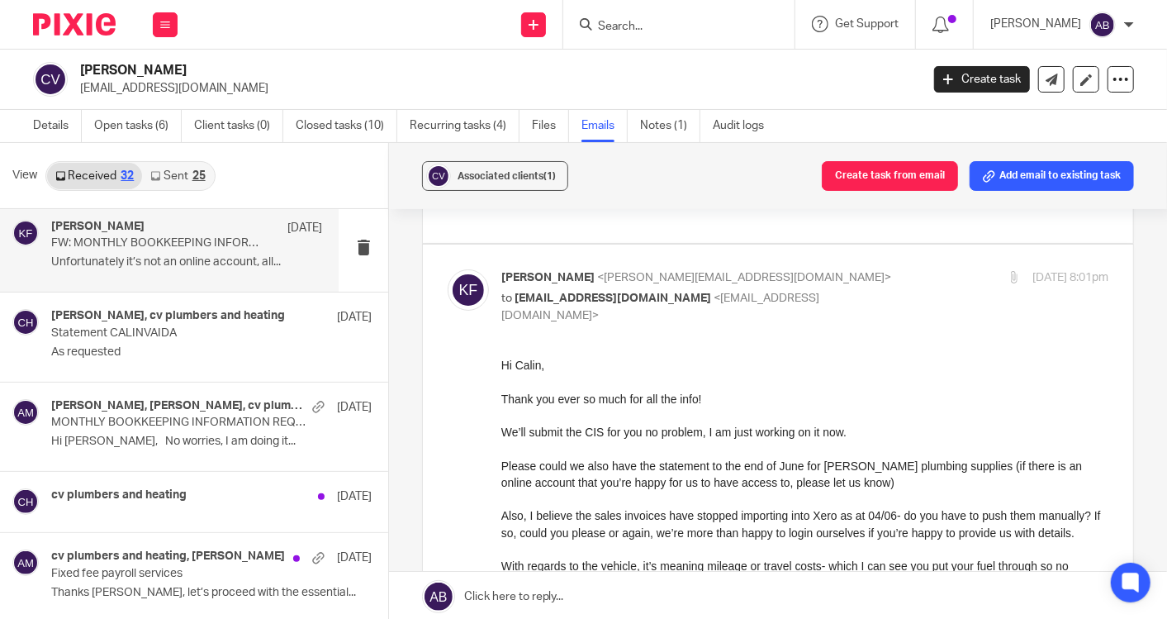
click at [826, 290] on p "to [EMAIL_ADDRESS][DOMAIN_NAME] <[EMAIL_ADDRESS][DOMAIN_NAME]>" at bounding box center [703, 307] width 405 height 34
checkbox input "false"
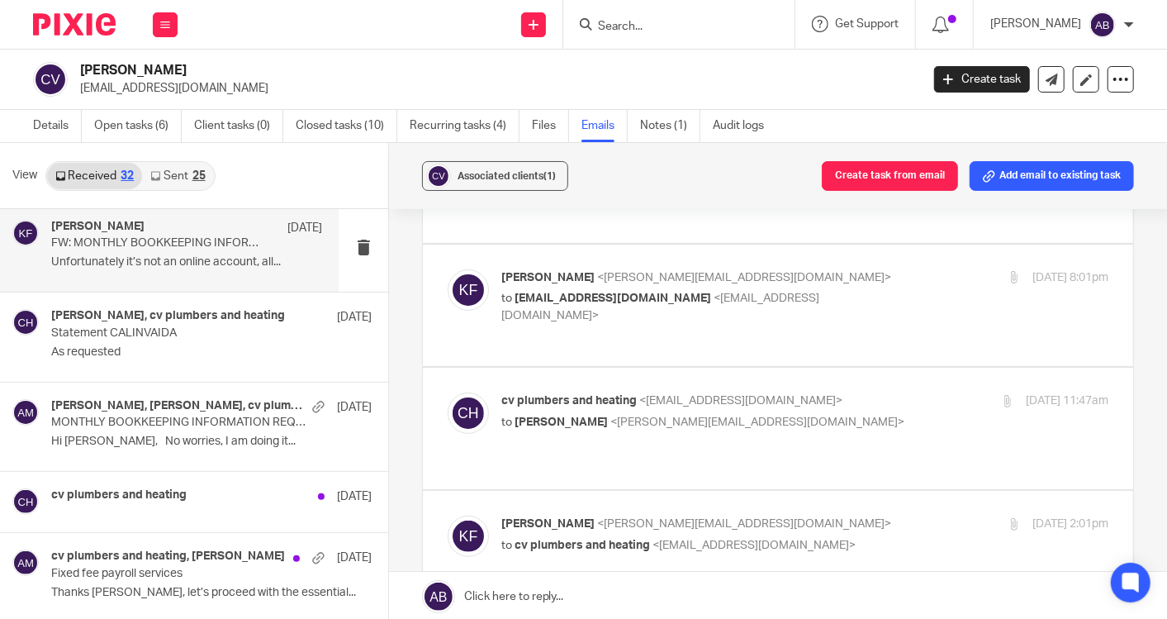
click at [825, 368] on label at bounding box center [778, 428] width 710 height 121
click at [448, 392] on input "checkbox" at bounding box center [447, 392] width 1 height 1
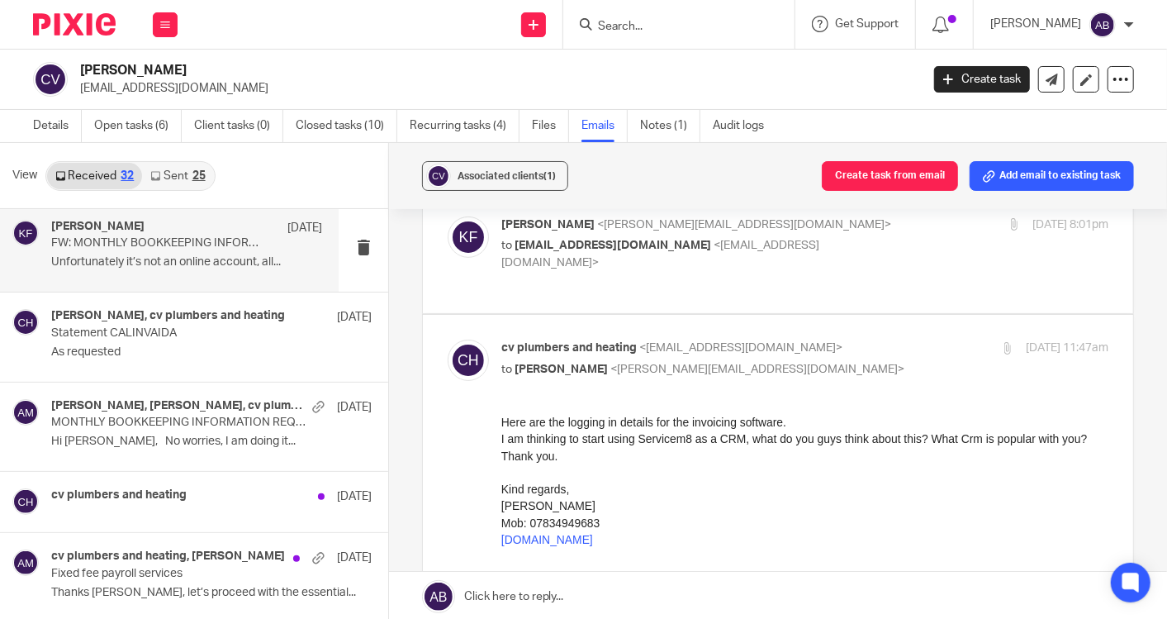
scroll to position [367, 0]
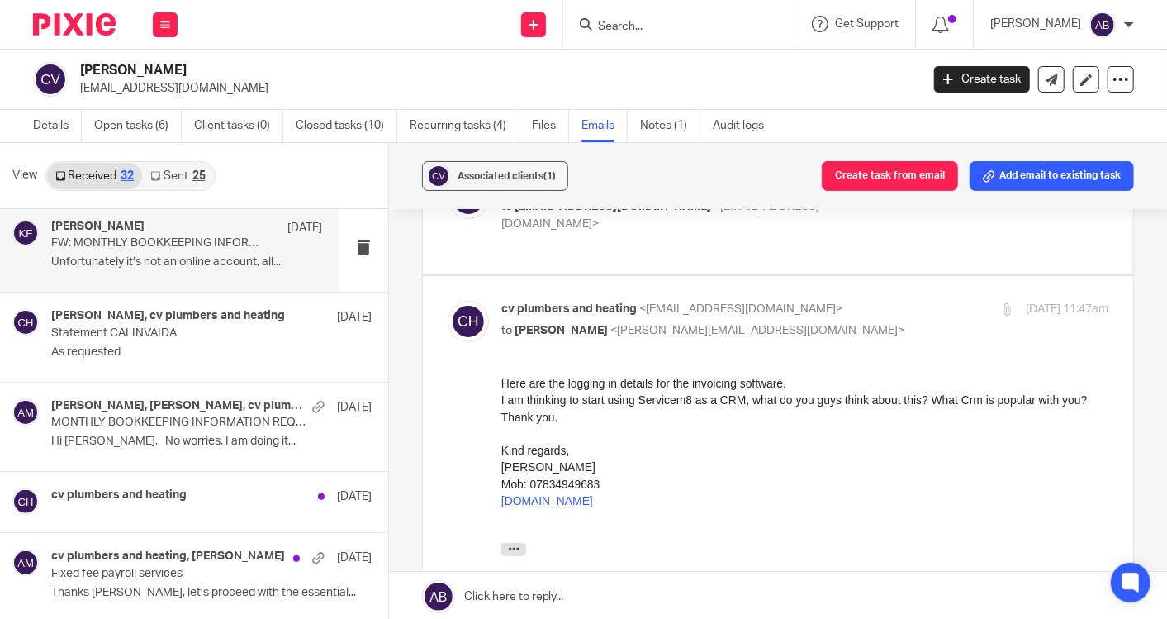
click at [805, 322] on p "to [PERSON_NAME] <[PERSON_NAME][EMAIL_ADDRESS][DOMAIN_NAME]>" at bounding box center [703, 330] width 405 height 17
checkbox input "false"
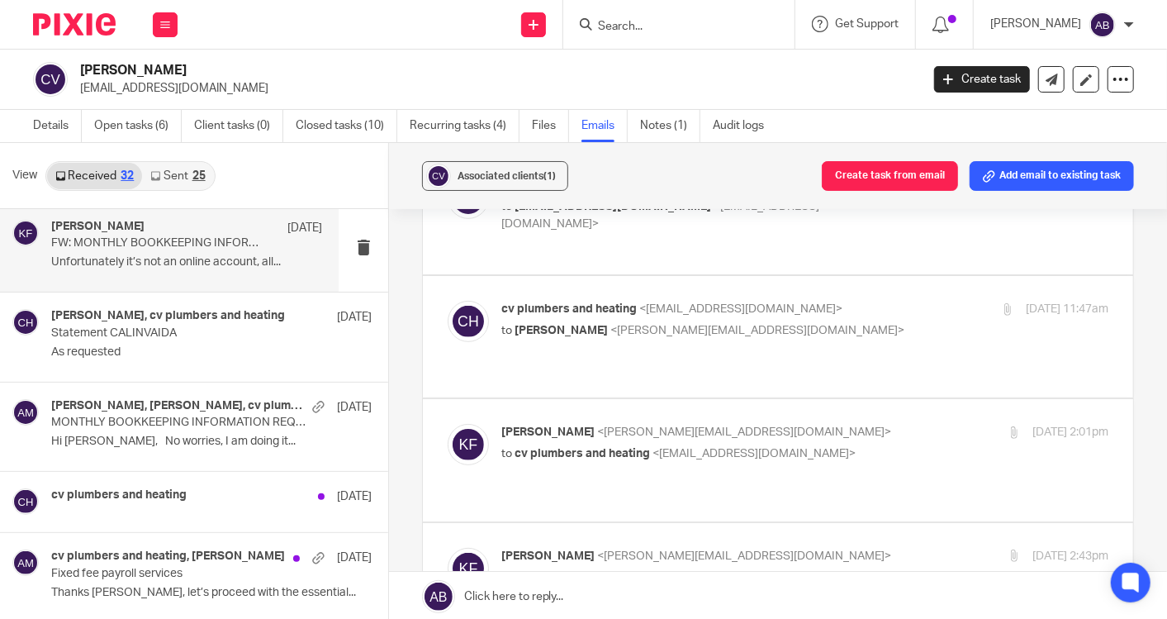
click at [810, 424] on p "[PERSON_NAME] <[PERSON_NAME][EMAIL_ADDRESS][DOMAIN_NAME]>" at bounding box center [703, 432] width 405 height 17
checkbox input "true"
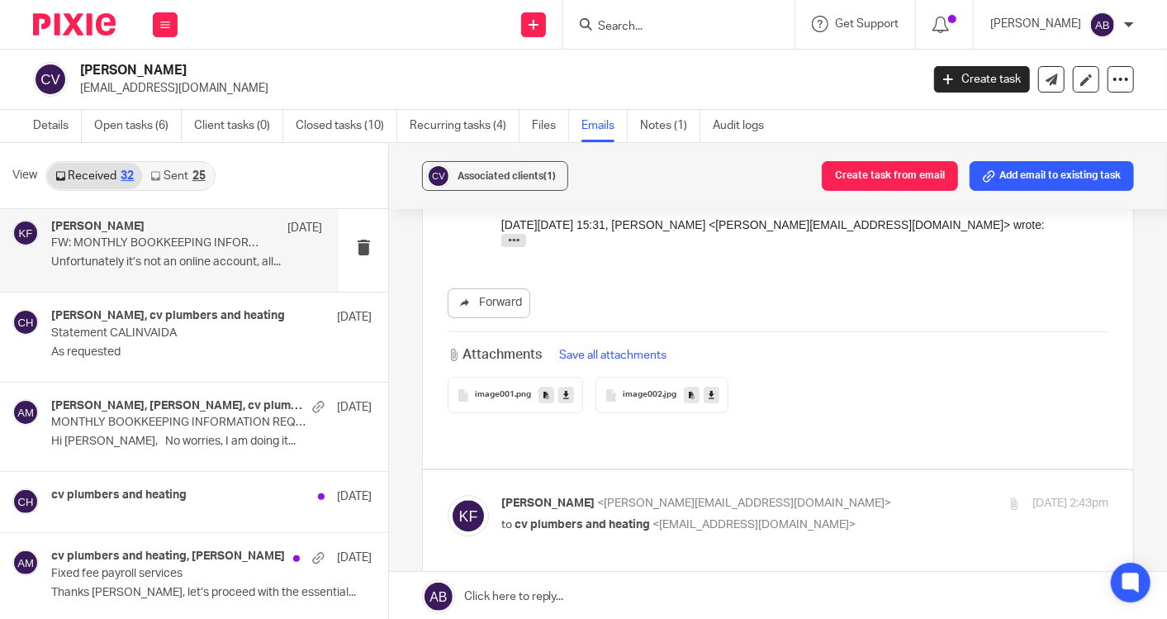
scroll to position [6058, 0]
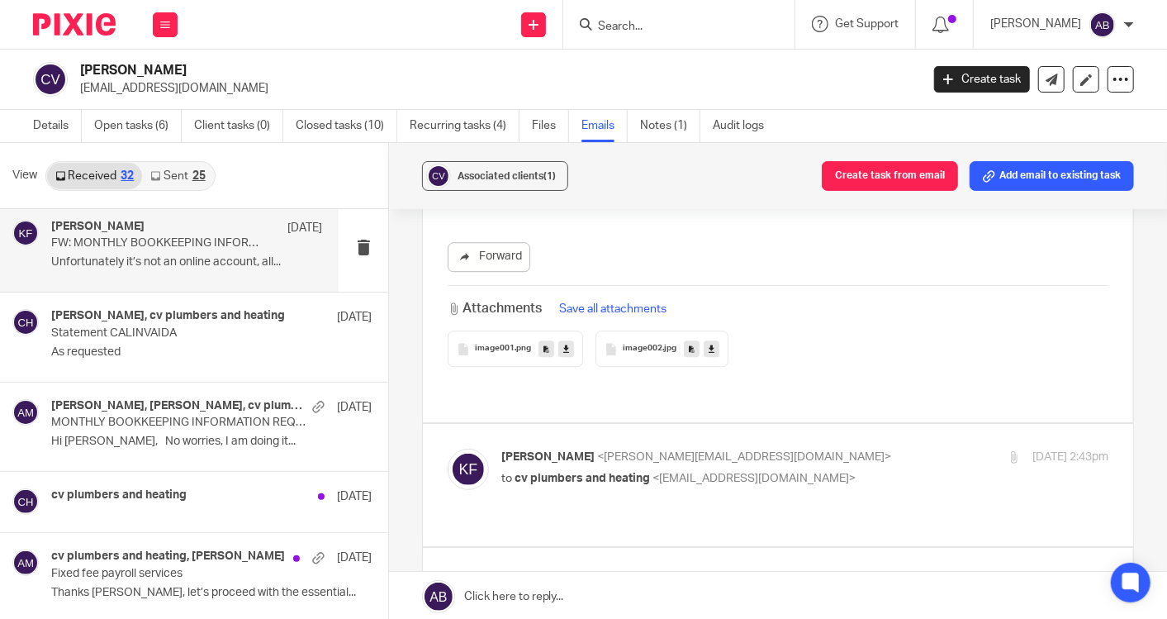
click at [800, 449] on p "[PERSON_NAME] <[PERSON_NAME][EMAIL_ADDRESS][DOMAIN_NAME]>" at bounding box center [703, 457] width 405 height 17
checkbox input "false"
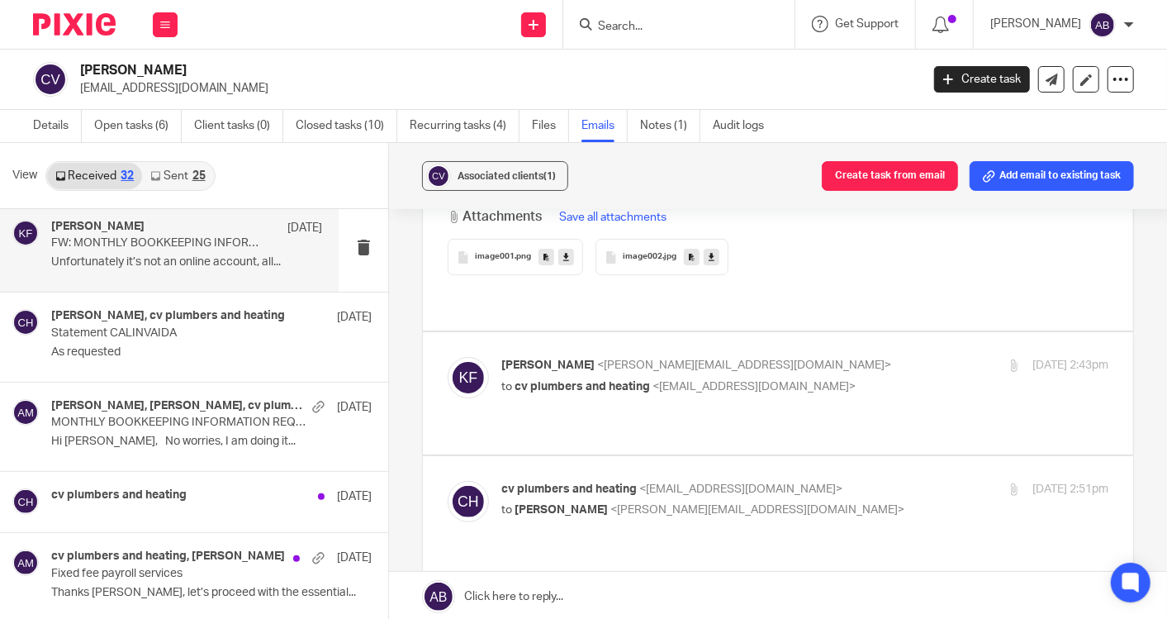
click at [806, 481] on p "cv plumbers and heating <[EMAIL_ADDRESS][DOMAIN_NAME]>" at bounding box center [703, 489] width 405 height 17
click at [813, 481] on p "cv plumbers and heating <[EMAIL_ADDRESS][DOMAIN_NAME]>" at bounding box center [703, 489] width 405 height 17
checkbox input "false"
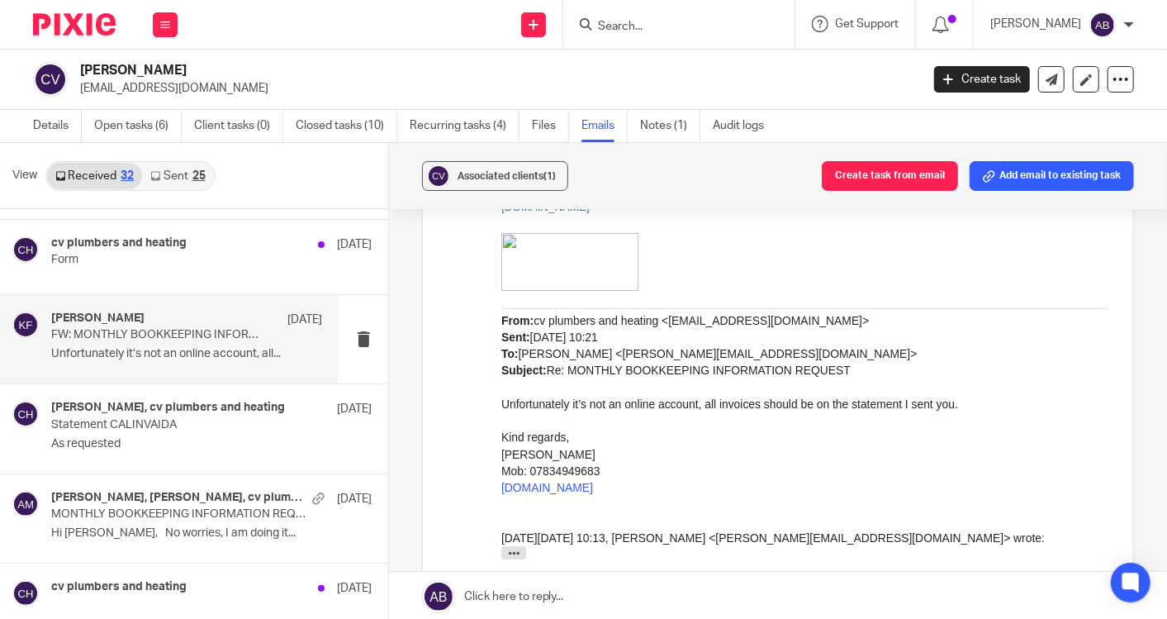
scroll to position [793, 0]
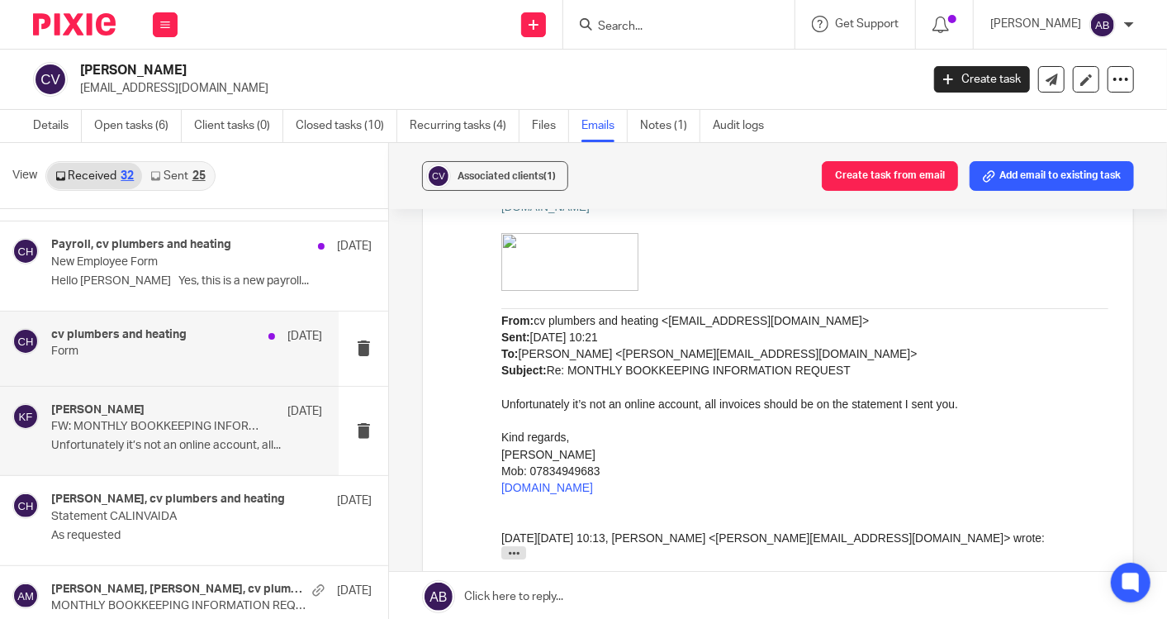
click at [163, 356] on div "cv plumbers and heating [DATE] Form" at bounding box center [186, 348] width 271 height 41
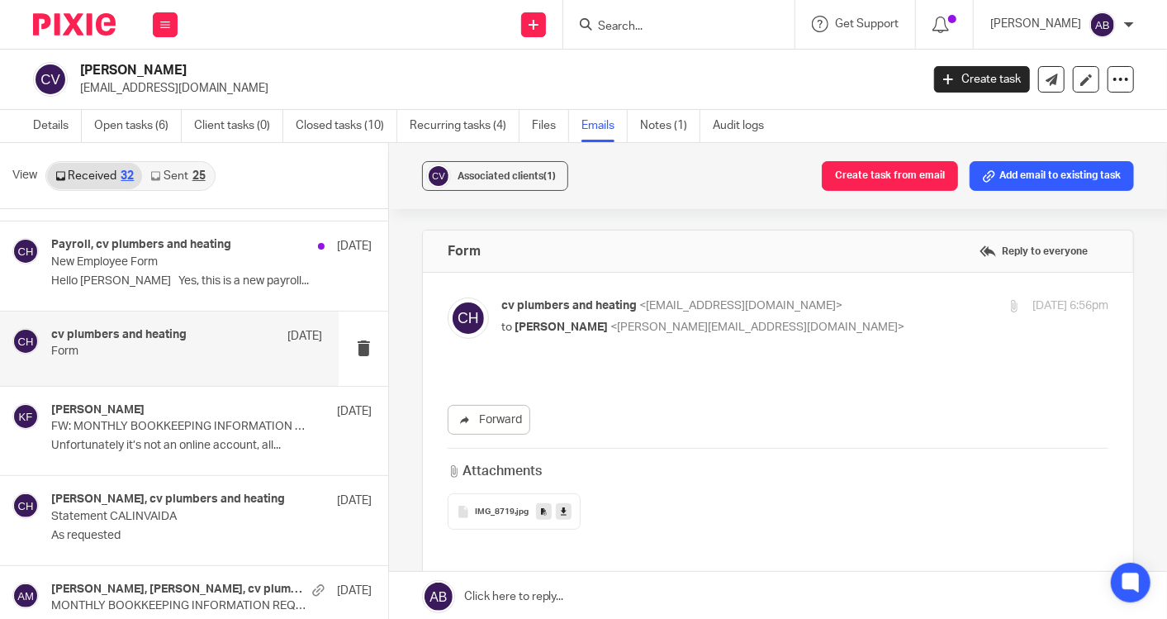
scroll to position [0, 0]
click at [816, 311] on p "cv plumbers and heating <[EMAIL_ADDRESS][DOMAIN_NAME]>" at bounding box center [703, 305] width 405 height 17
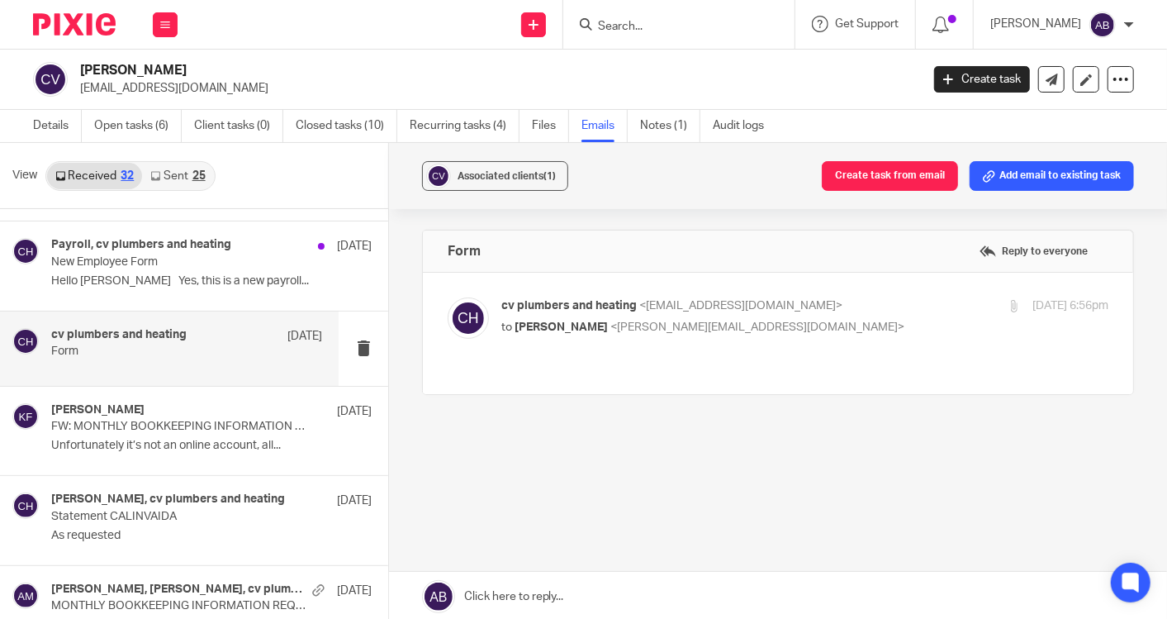
click at [815, 311] on p "cv plumbers and heating <[EMAIL_ADDRESS][DOMAIN_NAME]>" at bounding box center [703, 305] width 405 height 17
checkbox input "true"
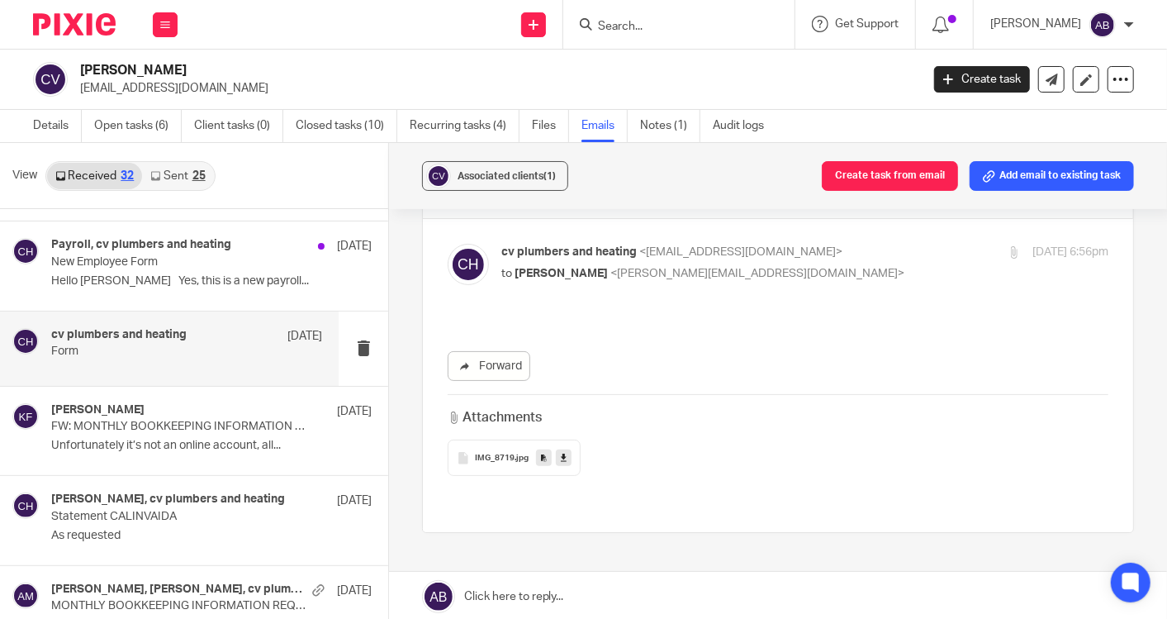
scroll to position [92, 0]
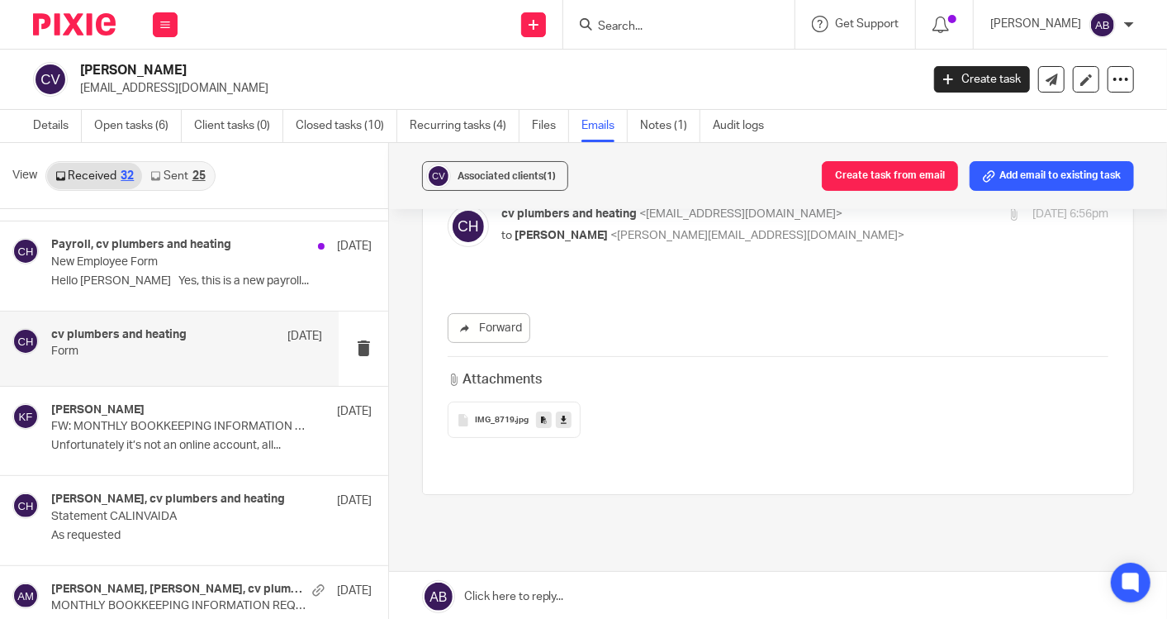
click at [494, 419] on span "IMG_8719" at bounding box center [495, 421] width 40 height 10
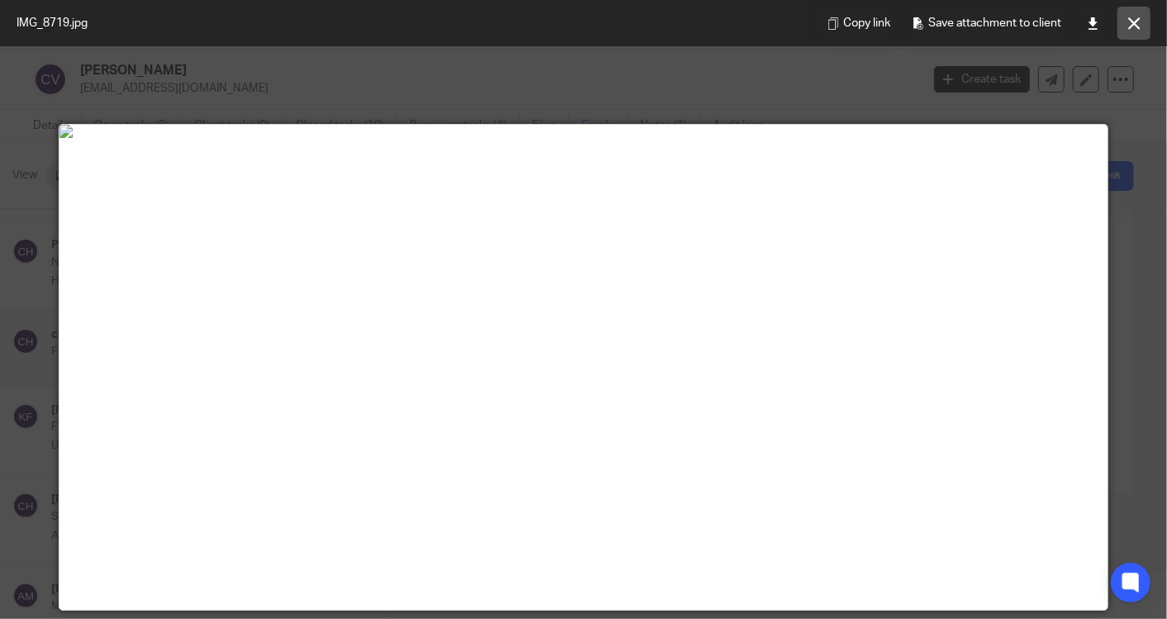
click at [1130, 28] on icon at bounding box center [1135, 23] width 12 height 12
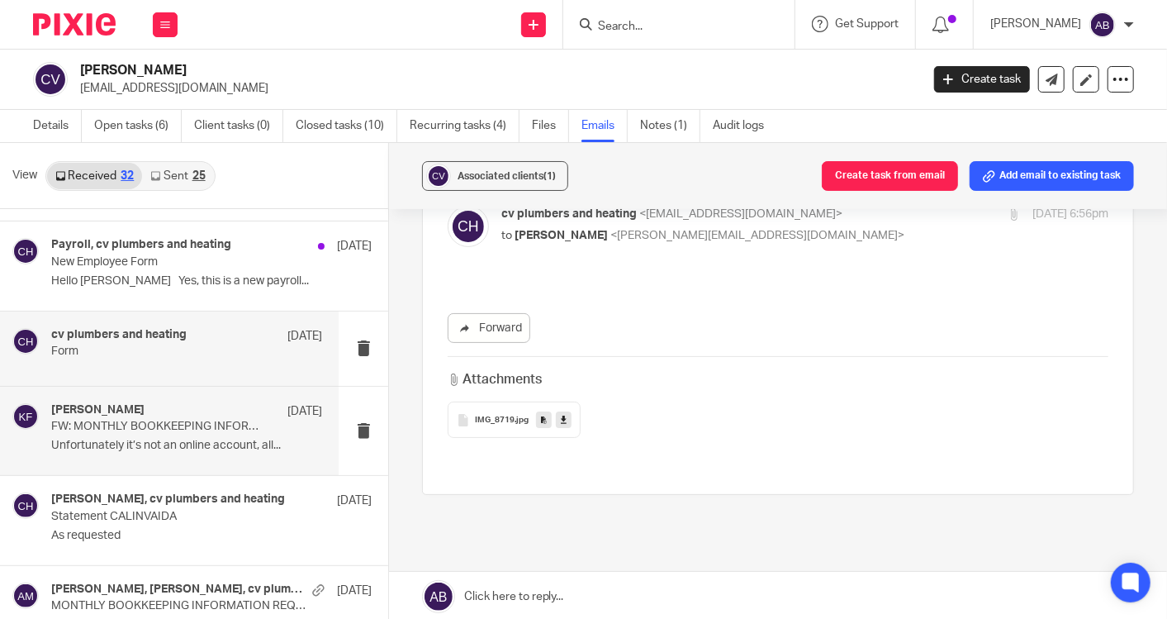
scroll to position [701, 0]
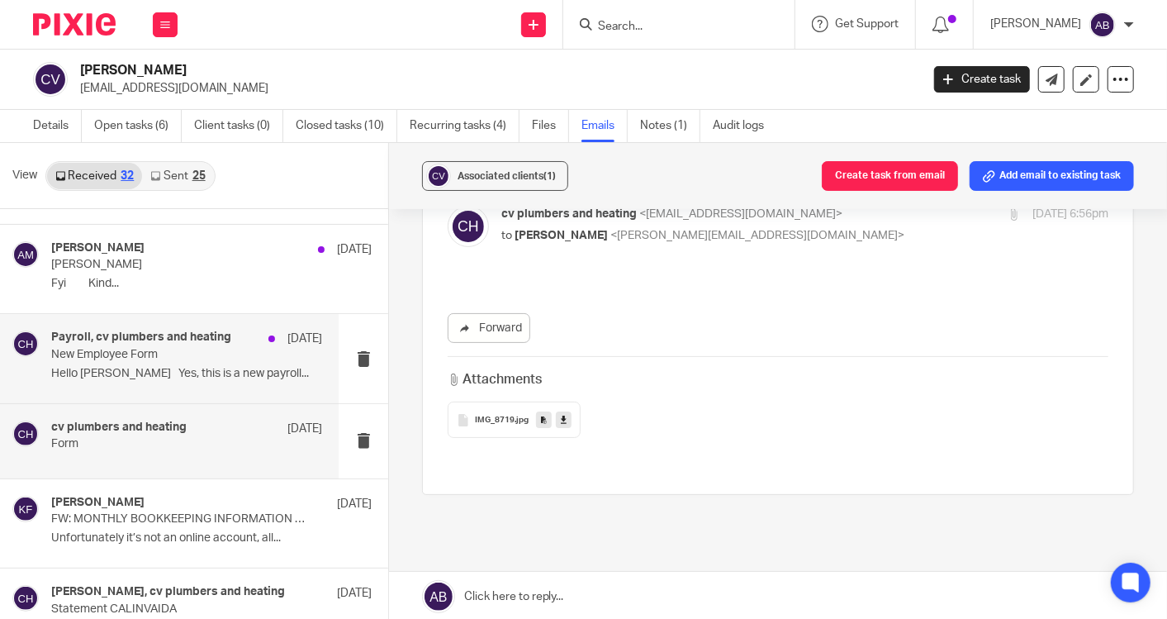
click at [135, 359] on div "Payroll, cv plumbers and heating [DATE] New Employee Form Hello [PERSON_NAME] Y…" at bounding box center [186, 357] width 271 height 55
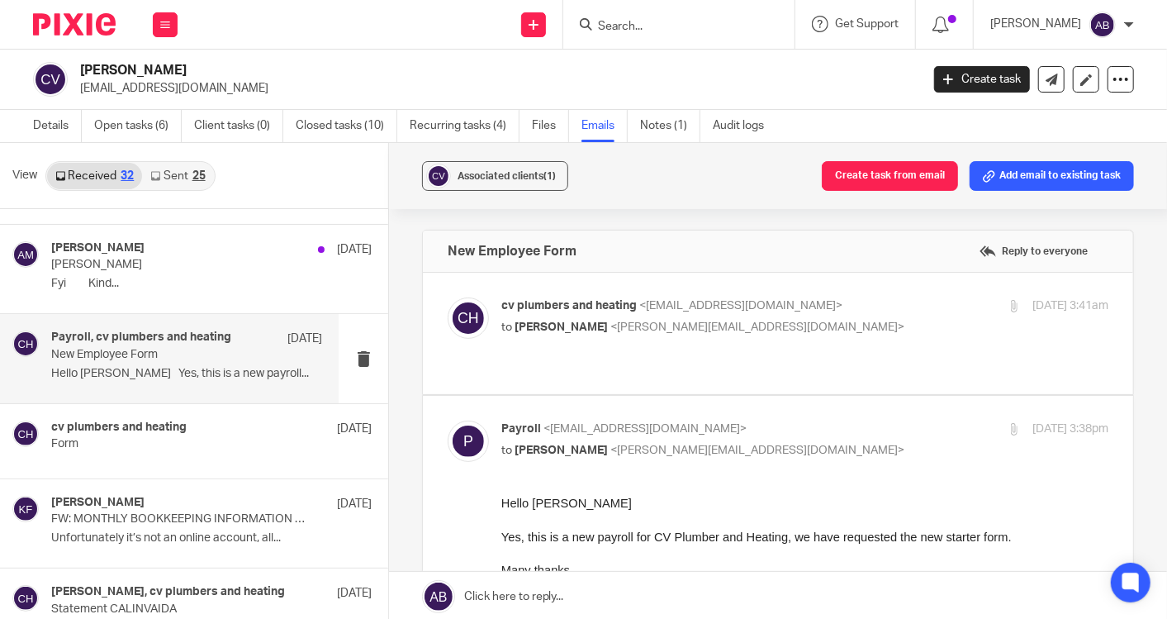
scroll to position [0, 0]
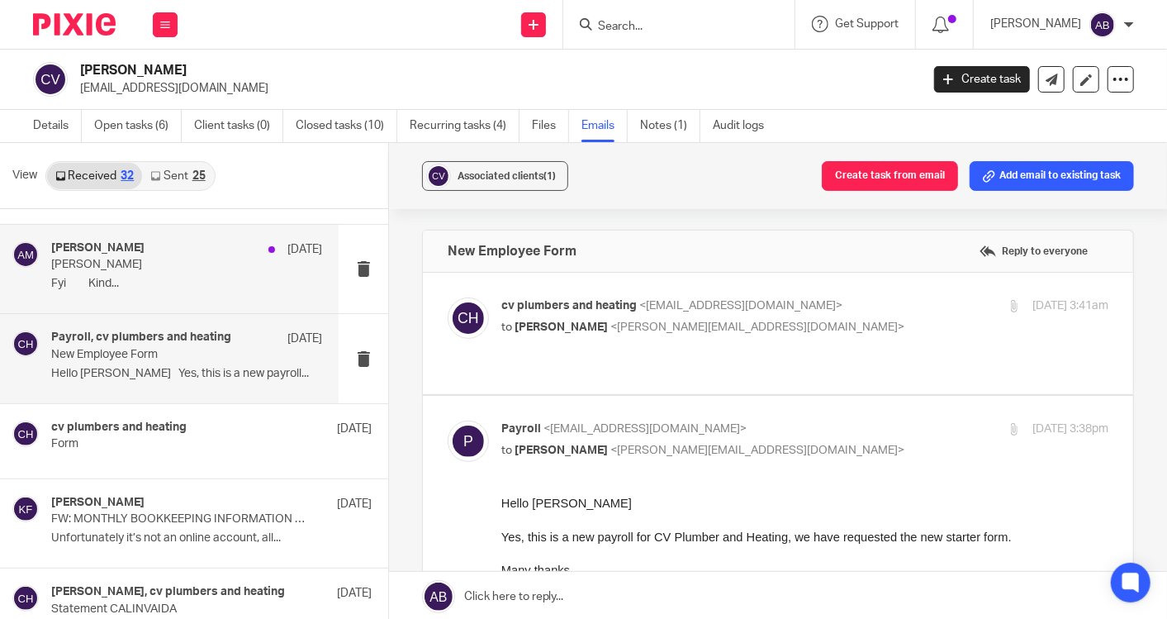
click at [171, 281] on p "Fyi Kind..." at bounding box center [186, 284] width 271 height 14
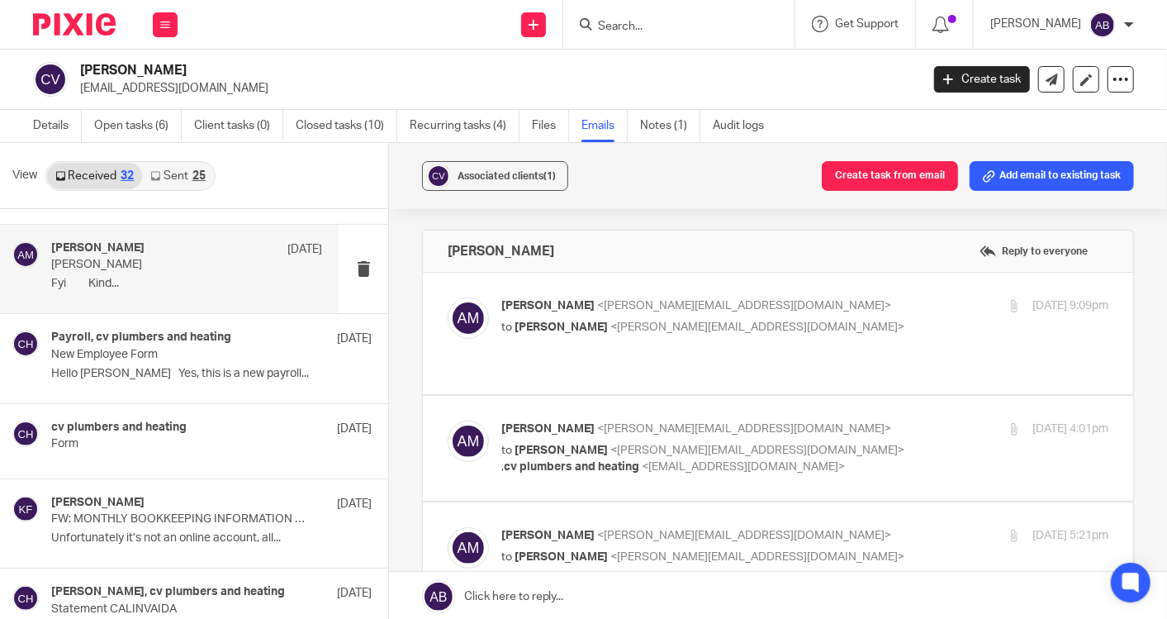
click at [893, 421] on div "[PERSON_NAME] <[PERSON_NAME][EMAIL_ADDRESS][DOMAIN_NAME]> to [PERSON_NAME] <[PE…" at bounding box center [804, 448] width 607 height 55
checkbox input "true"
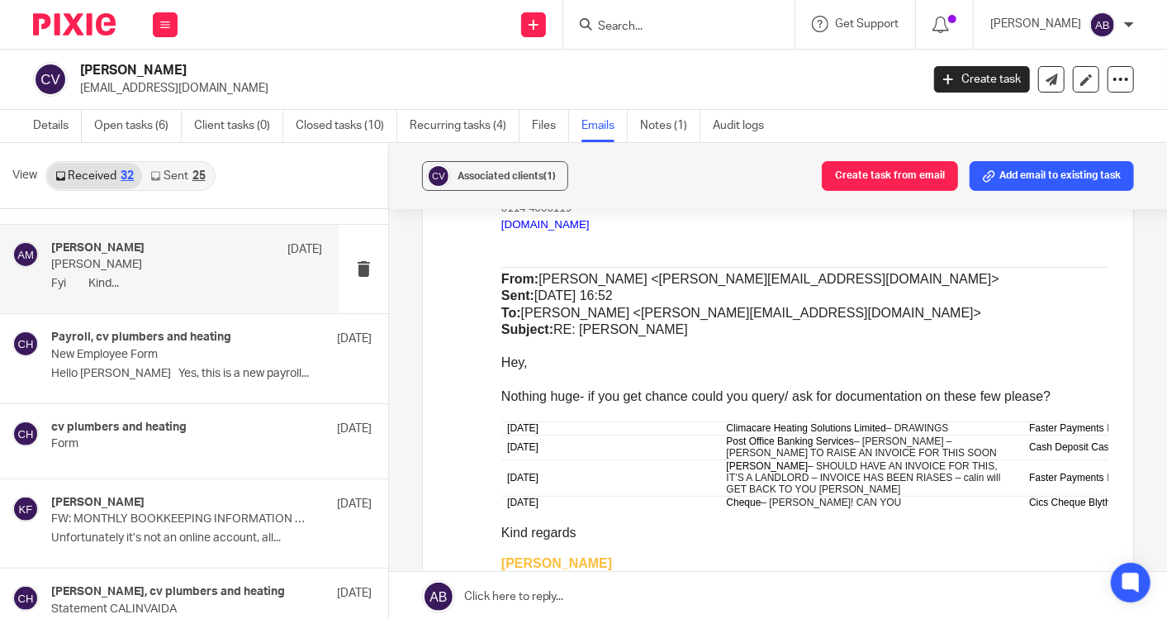
scroll to position [550, 0]
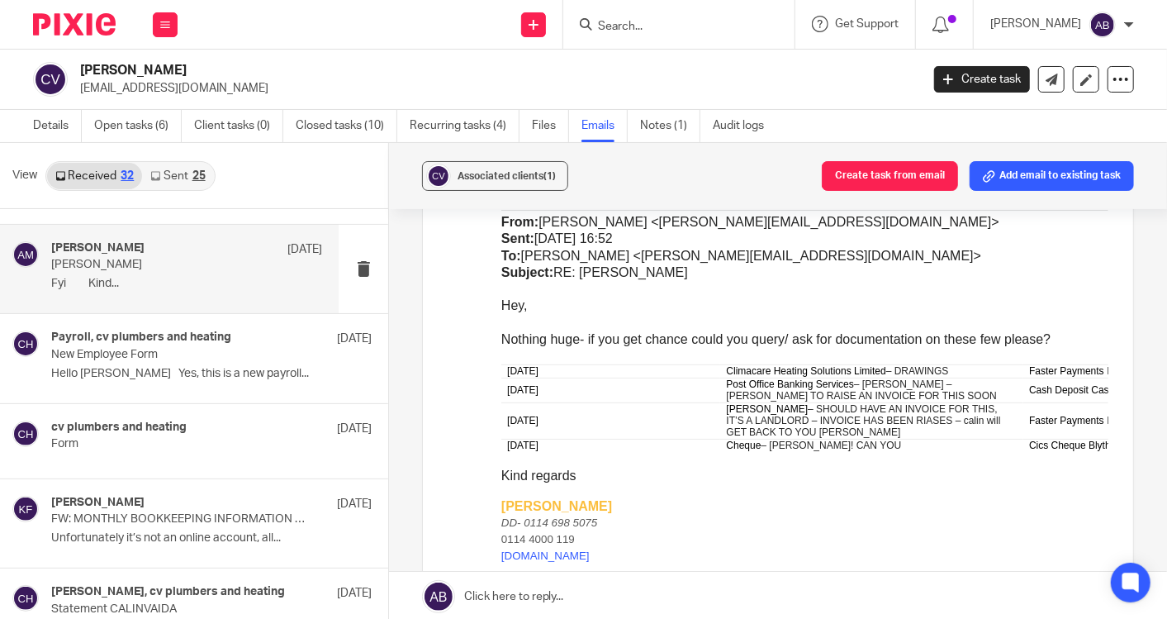
click at [660, 472] on p "Kind regards" at bounding box center [804, 476] width 607 height 17
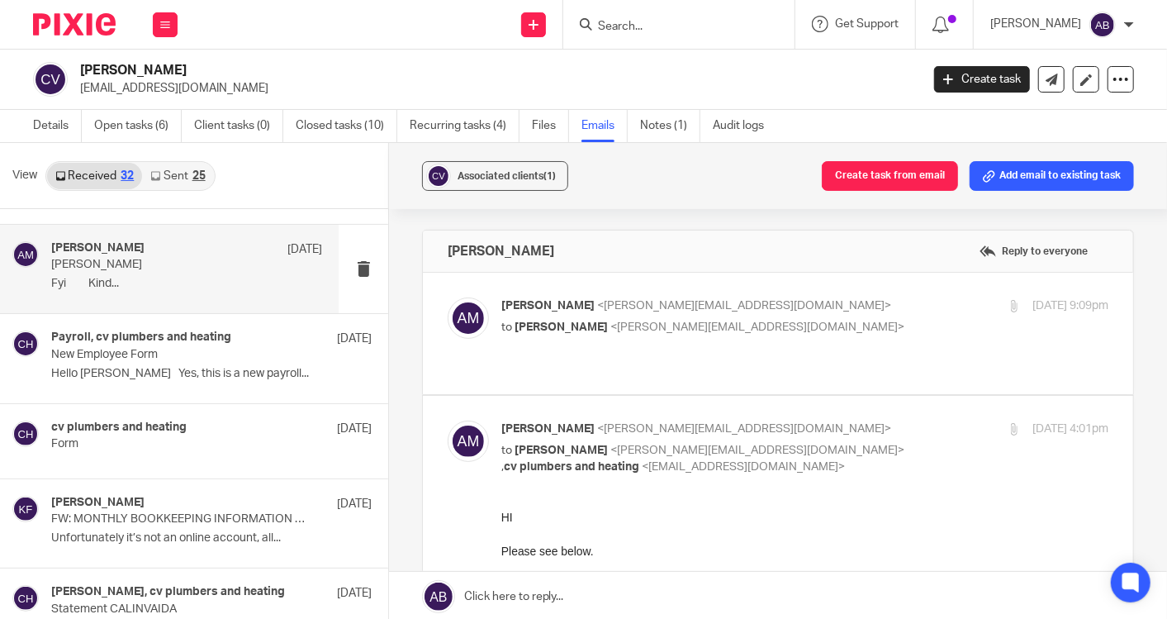
scroll to position [0, 0]
